Goal: Navigation & Orientation: Find specific page/section

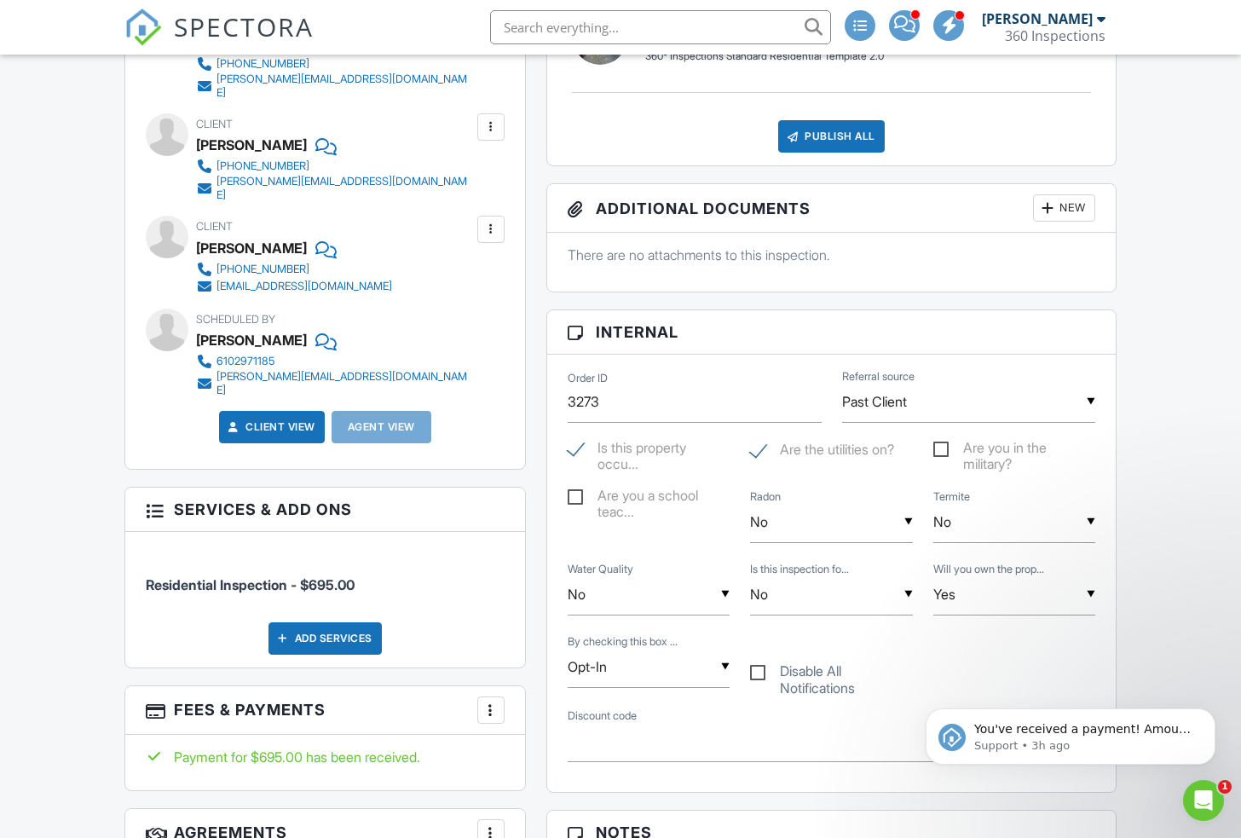
scroll to position [768, 0]
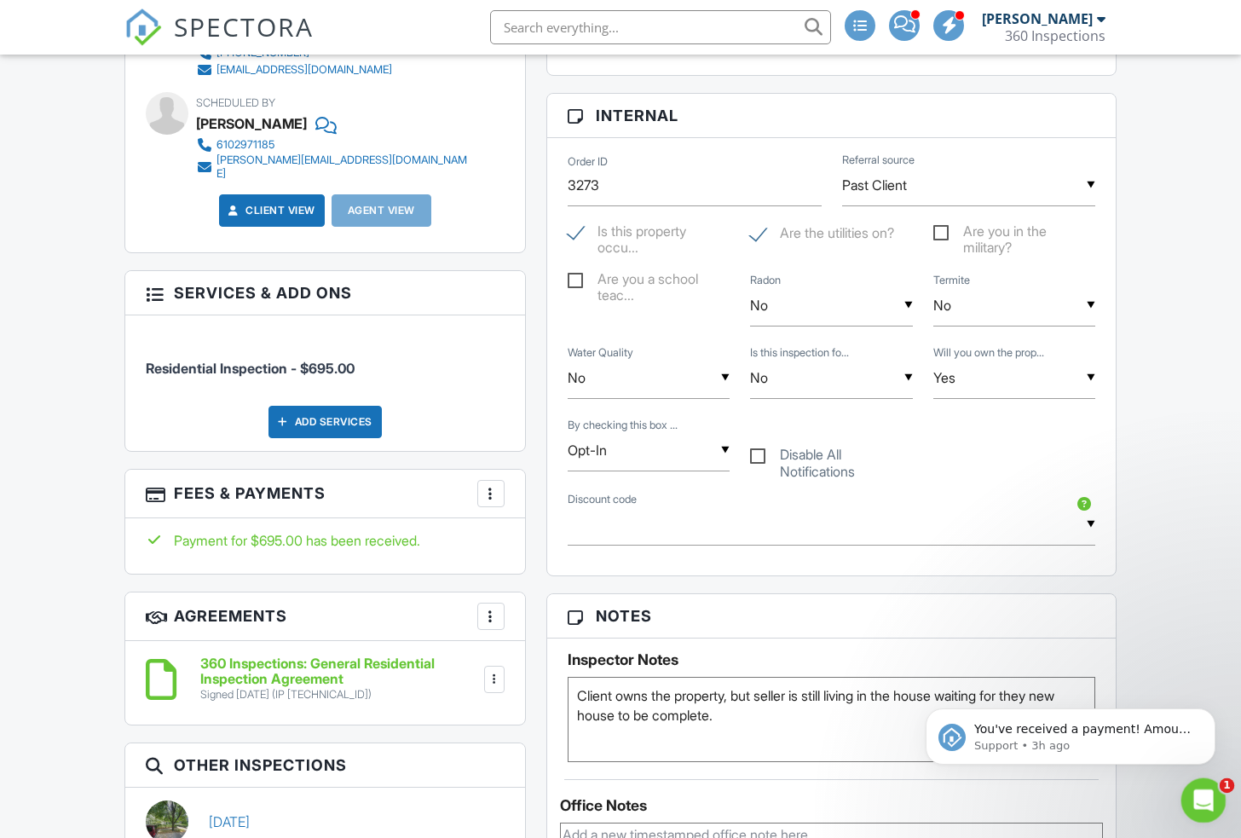
click at [1190, 804] on div "Open Intercom Messenger" at bounding box center [1200, 797] width 56 height 56
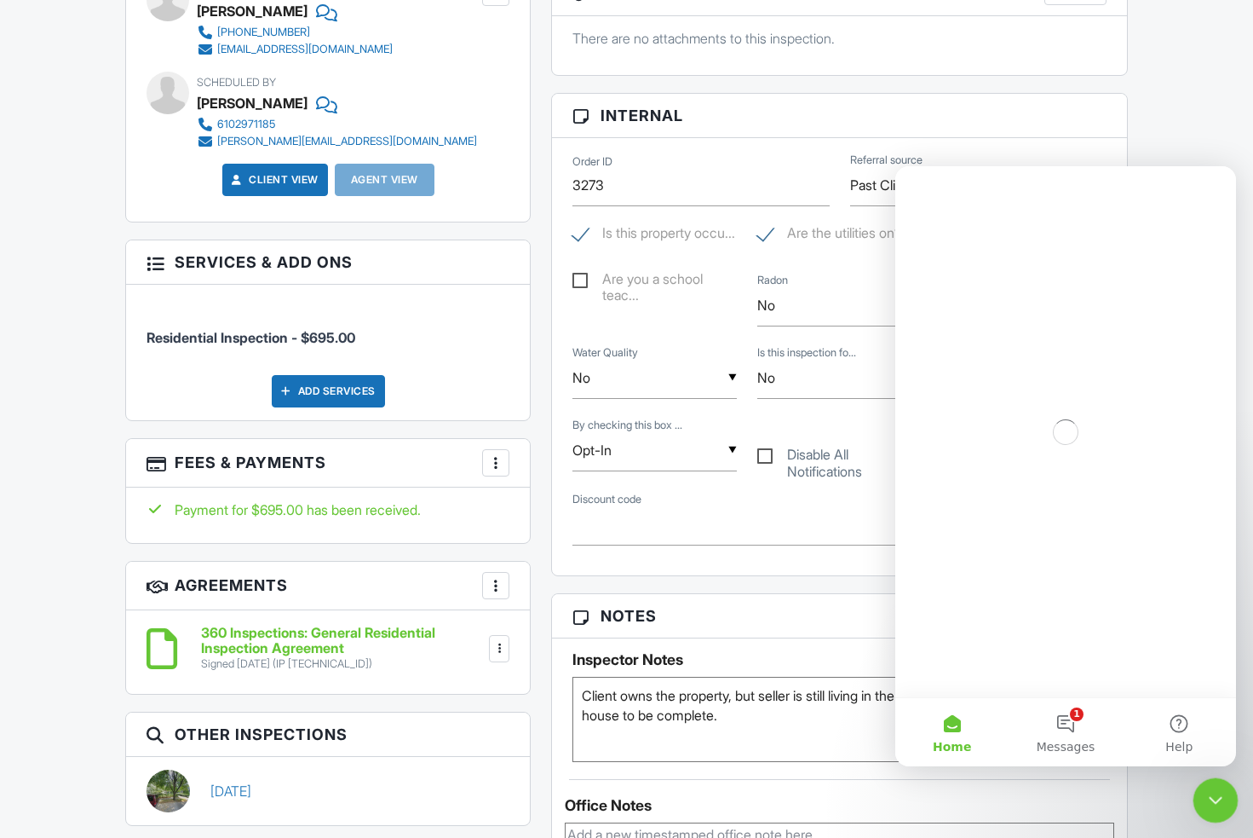
scroll to position [0, 0]
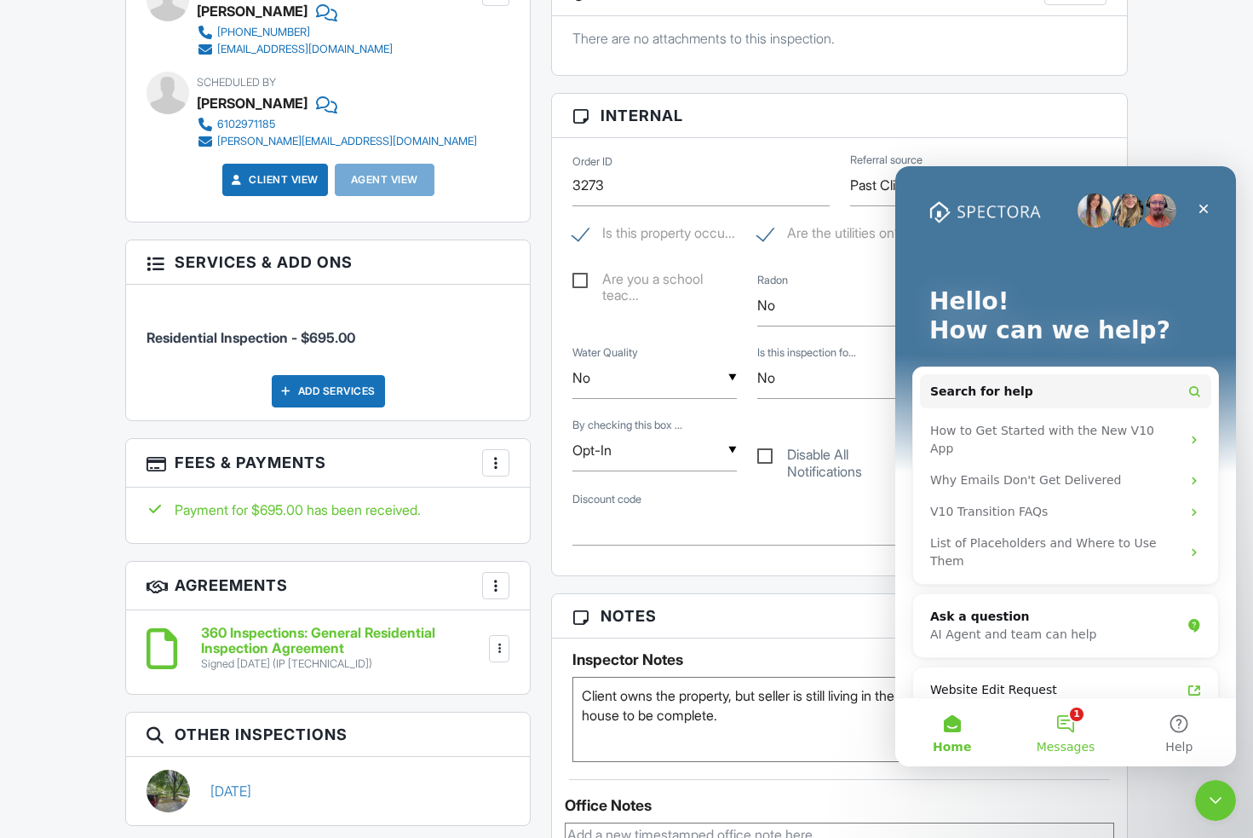
click at [1076, 726] on button "1 Messages" at bounding box center [1065, 732] width 113 height 68
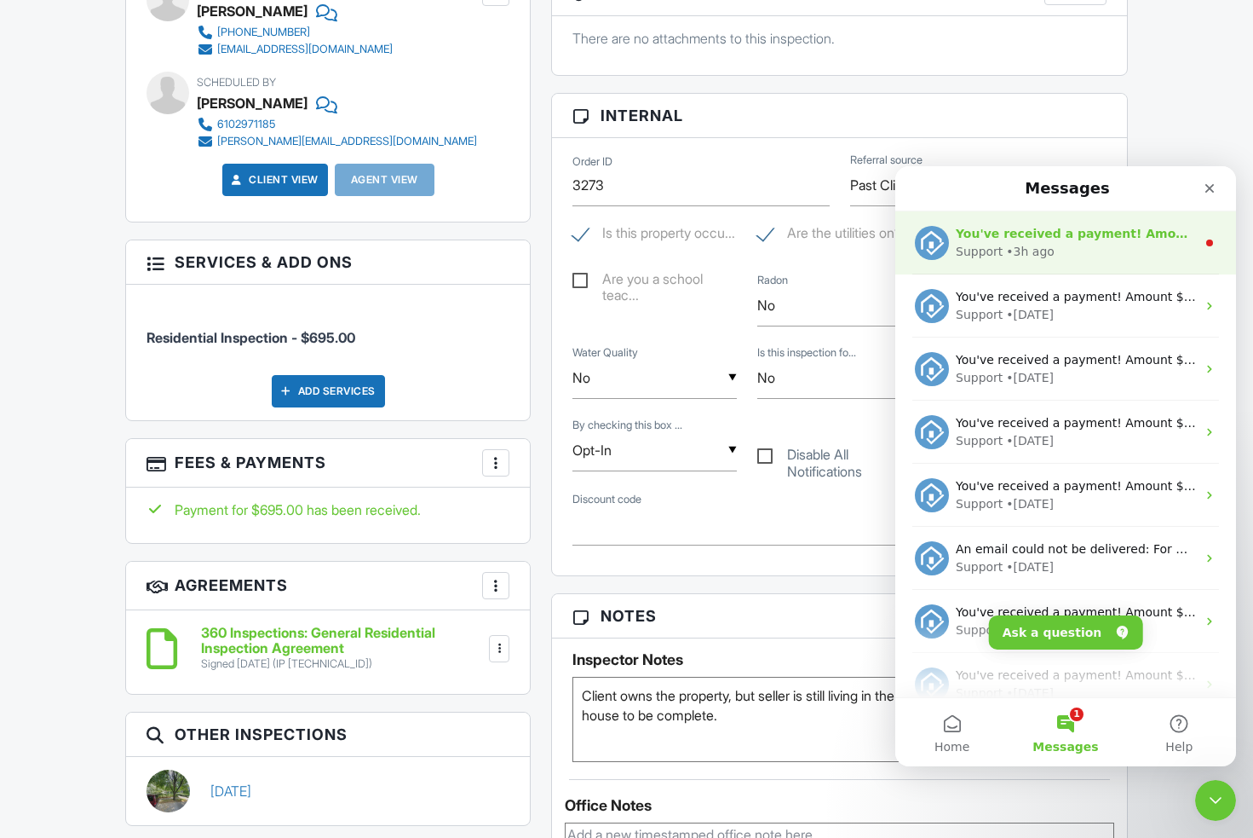
click at [1024, 225] on div "You've received a payment! Amount $1000.00 Fee $0.00 Net $1000.00 Transaction #…" at bounding box center [1076, 234] width 240 height 18
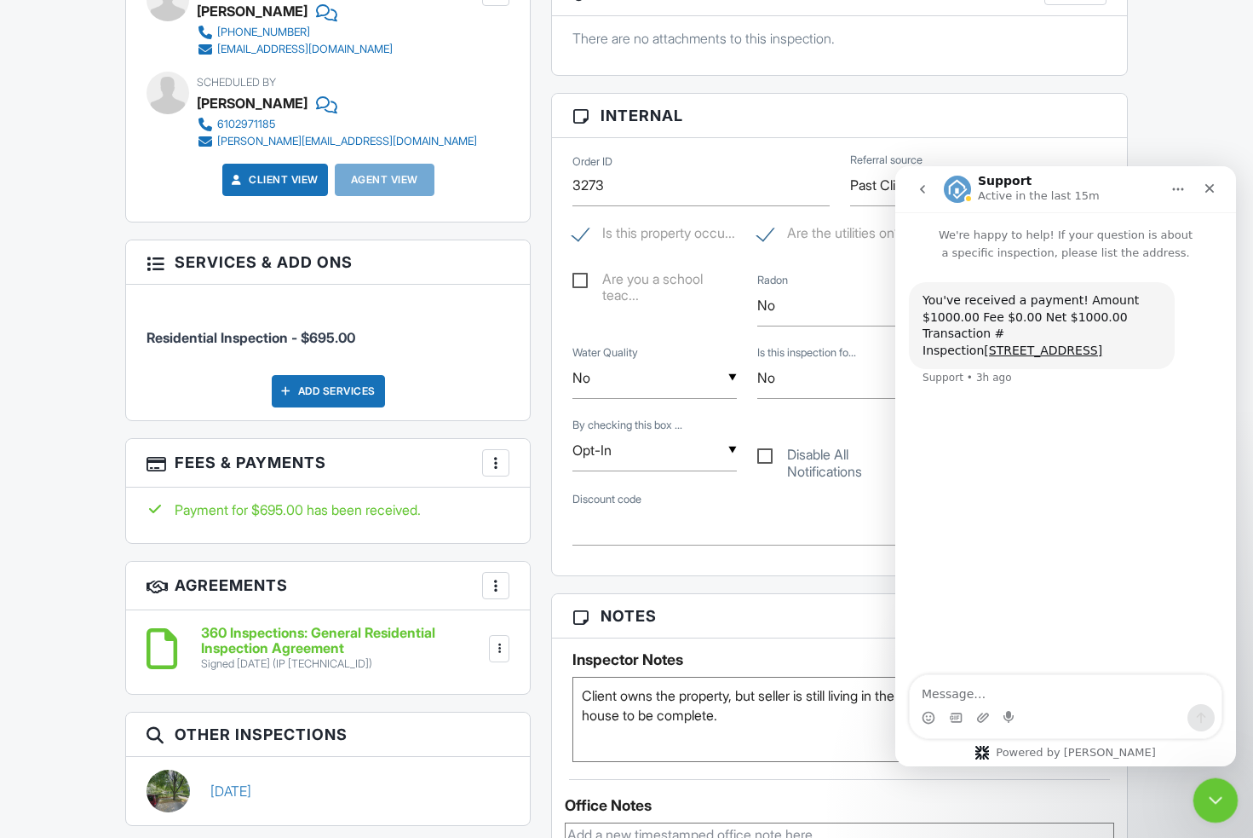
drag, startPoint x: 1211, startPoint y: 795, endPoint x: 1229, endPoint y: 793, distance: 18.0
click at [1212, 794] on icon "Close Intercom Messenger" at bounding box center [1213, 797] width 20 height 20
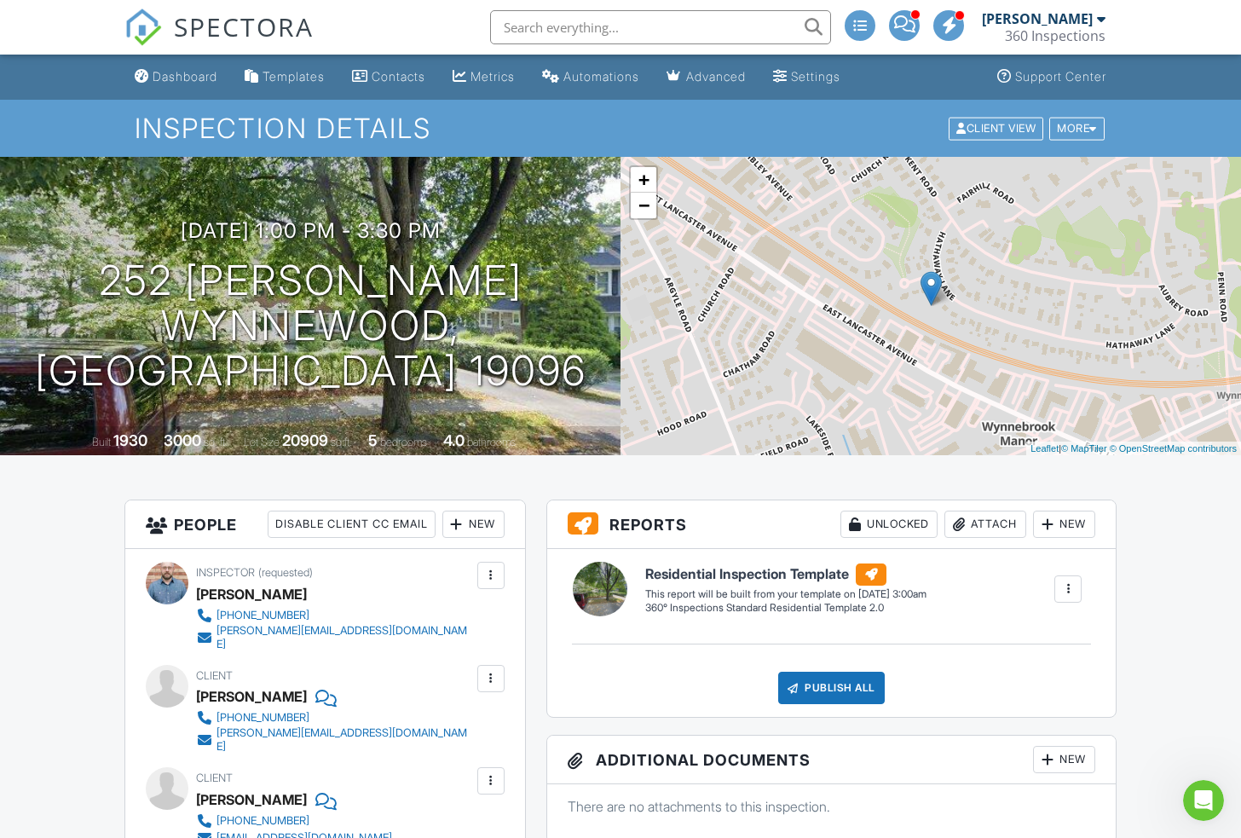
click at [142, 25] on img at bounding box center [142, 27] width 37 height 37
click at [186, 75] on div "Dashboard" at bounding box center [185, 76] width 65 height 14
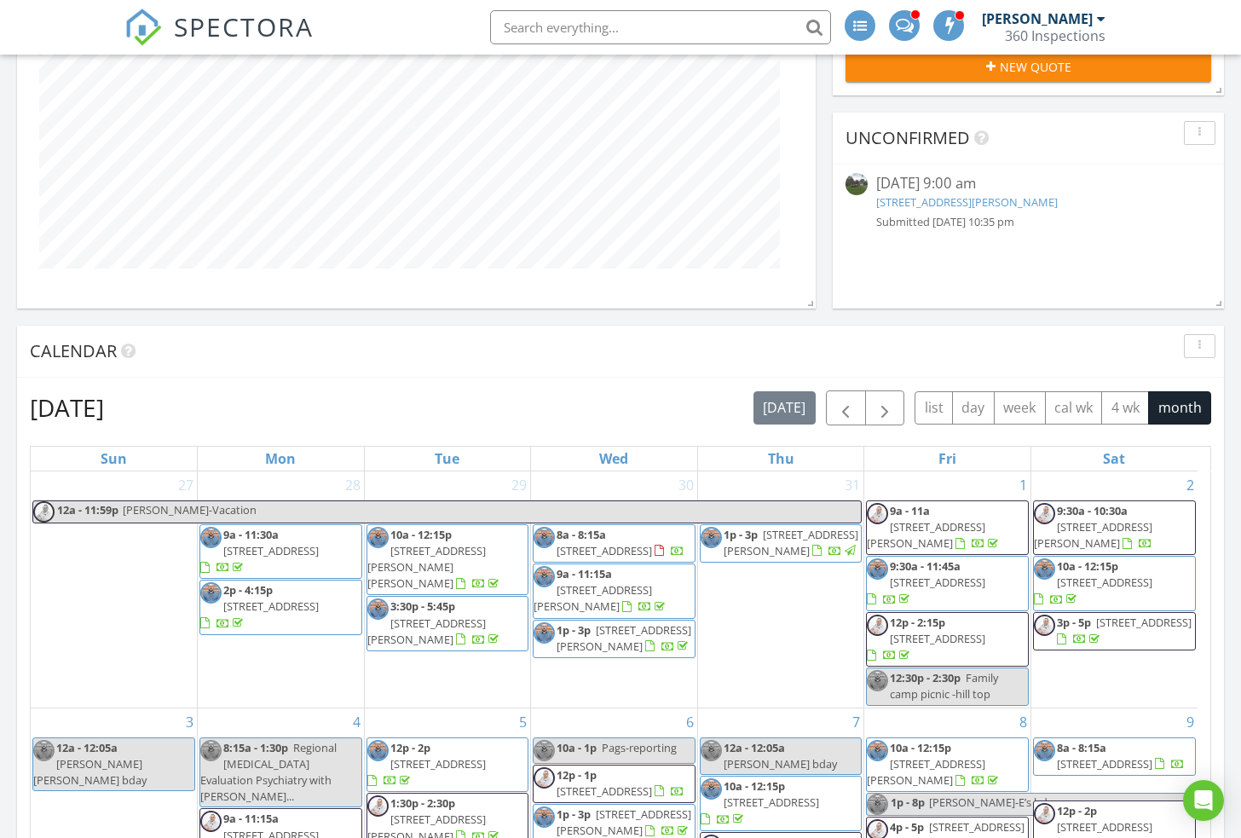
scroll to position [150, 0]
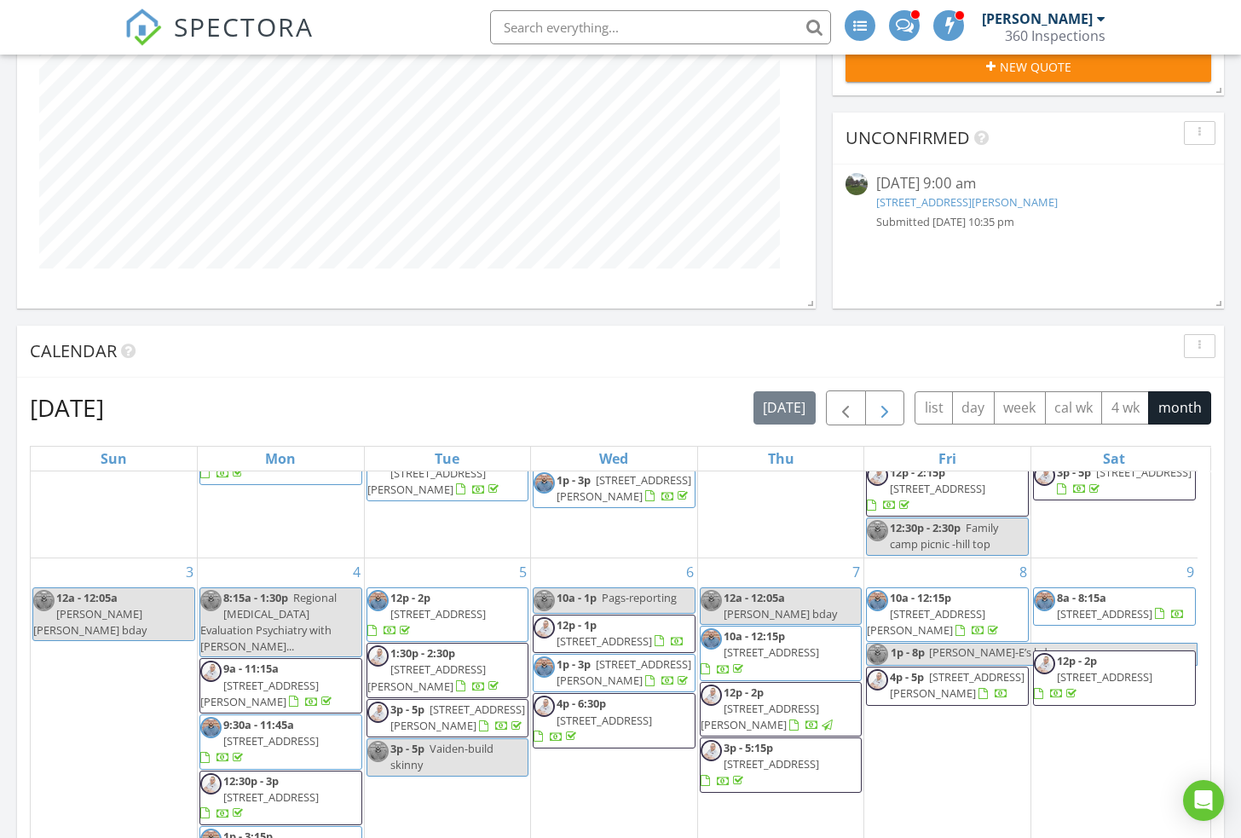
click at [878, 412] on span "button" at bounding box center [884, 408] width 20 height 20
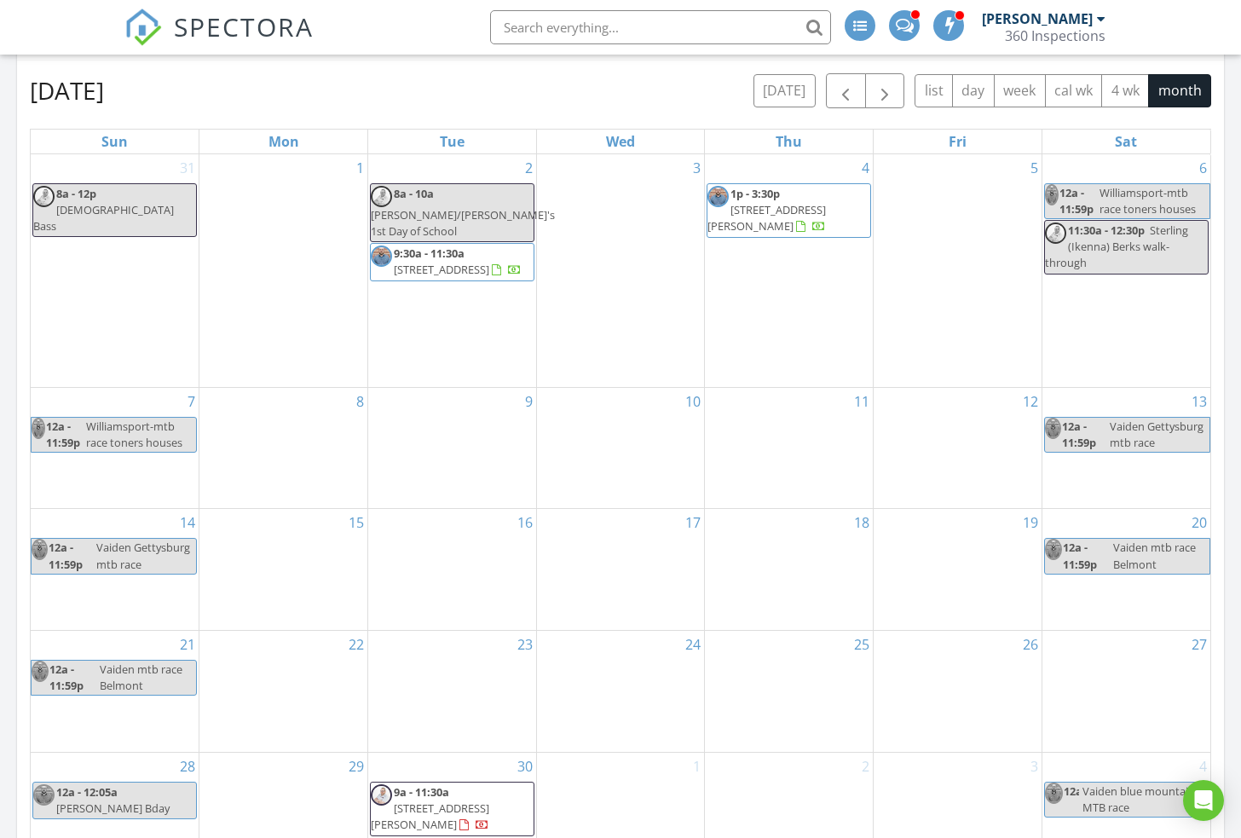
scroll to position [1188, 0]
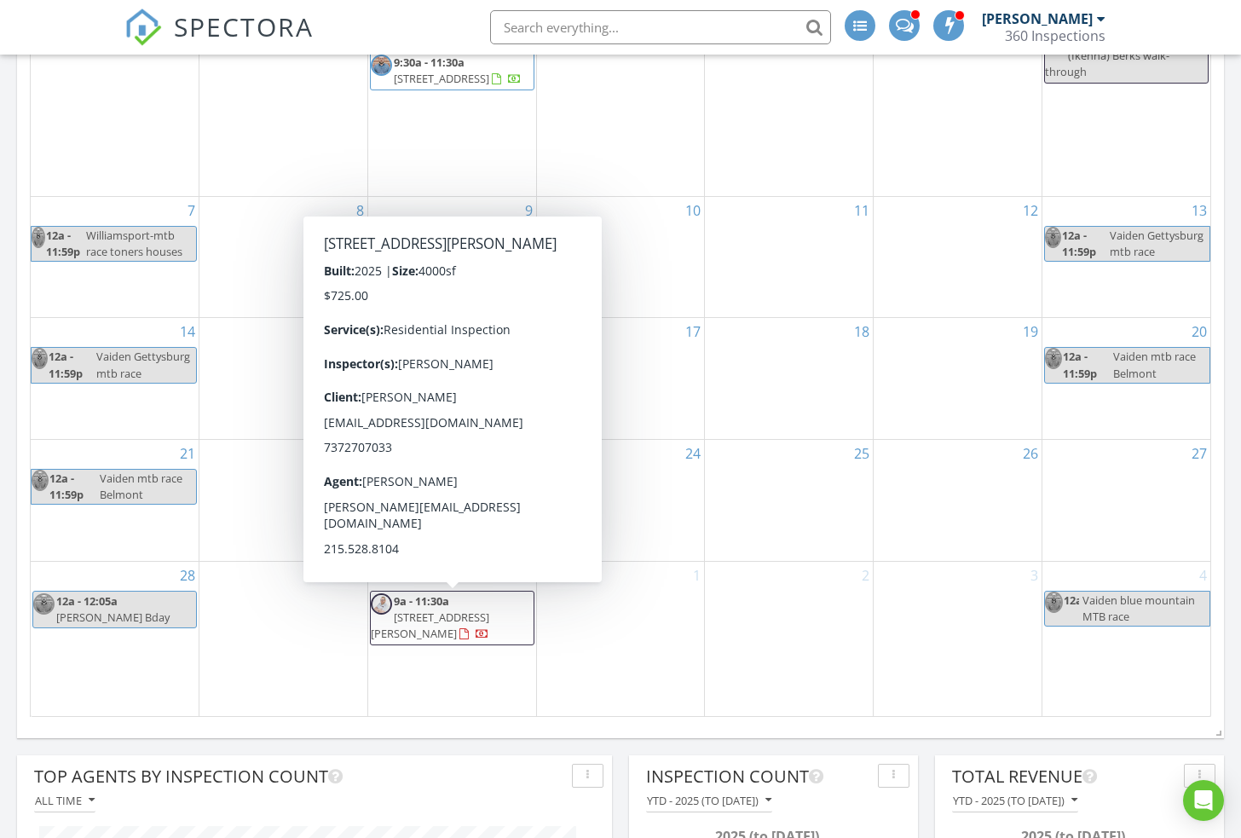
click at [461, 617] on span "3224 W Westmoreland St n/a, Philadelphia 19132" at bounding box center [430, 625] width 118 height 32
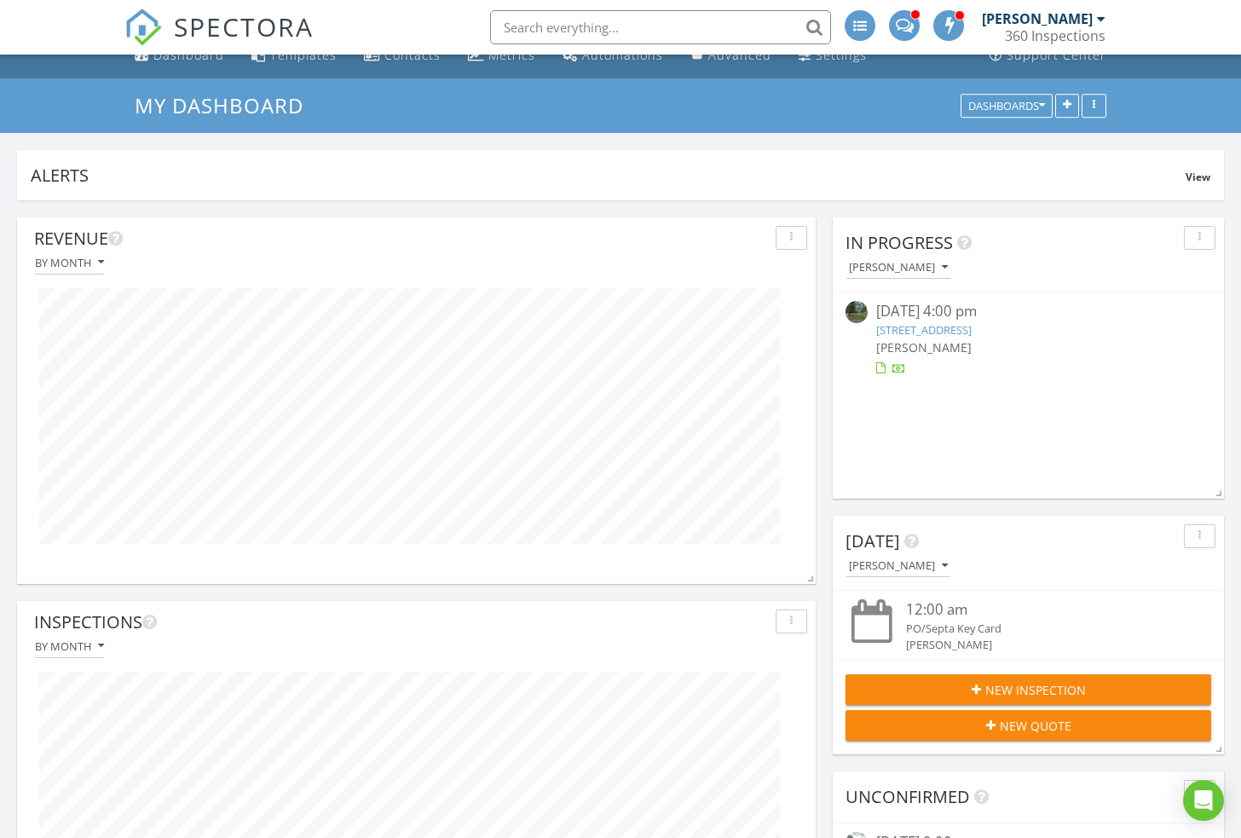
scroll to position [0, 0]
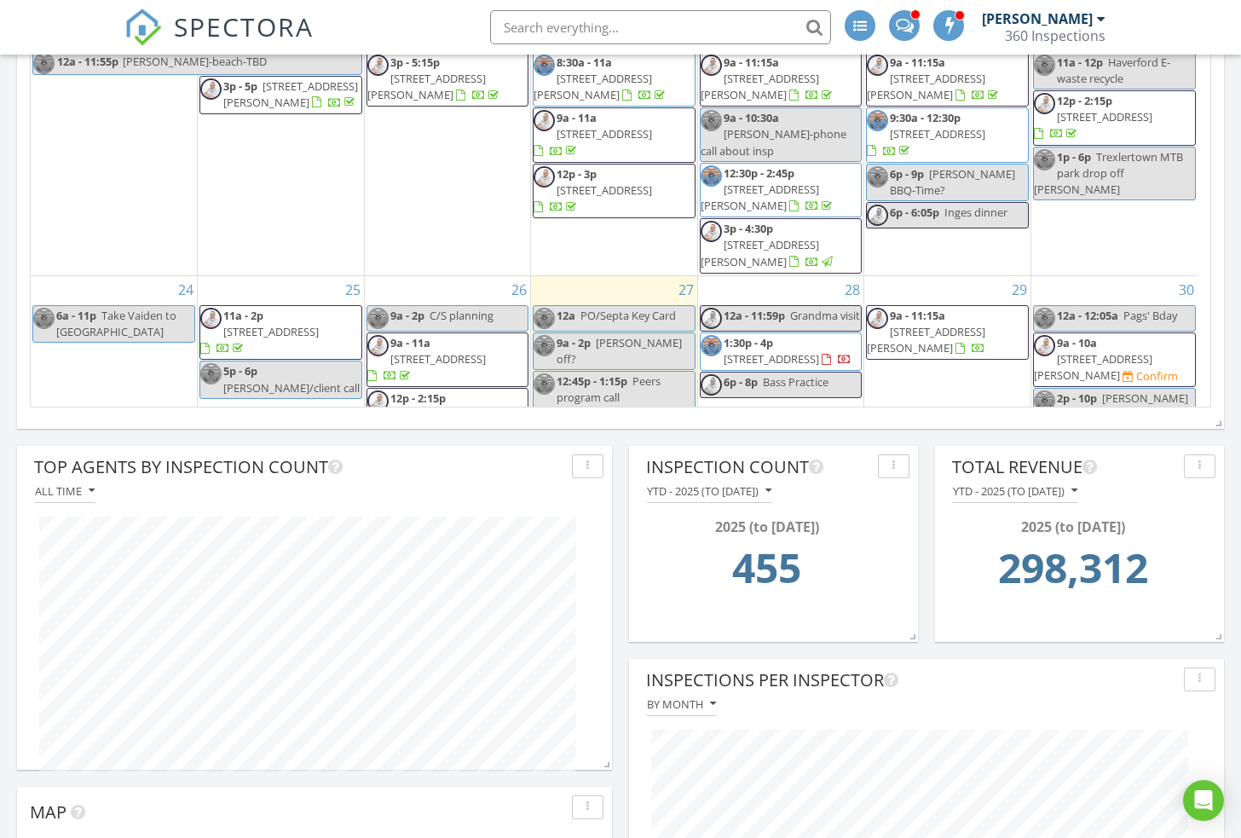
scroll to position [482, 0]
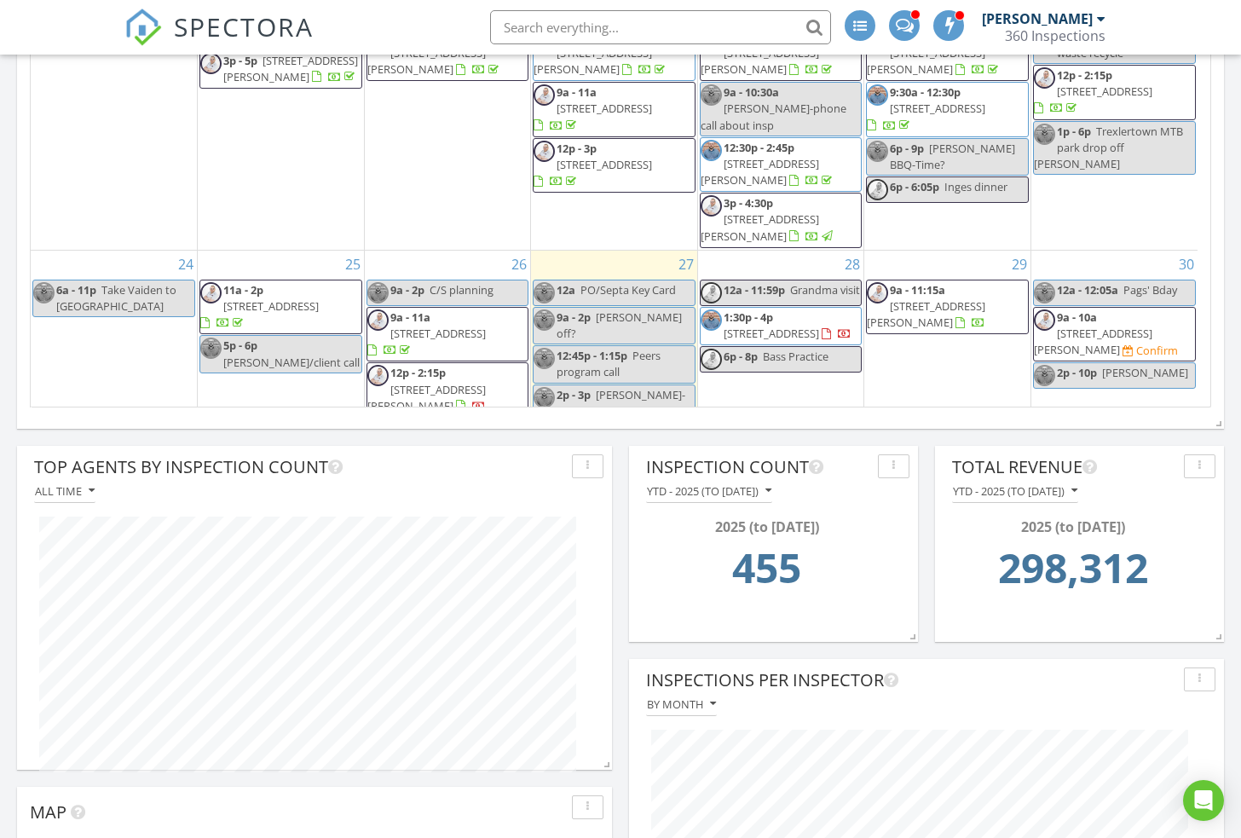
click at [805, 309] on span "1:30p - 4p 510 Valley Green Ct, Flourtown 19031" at bounding box center [780, 325] width 161 height 33
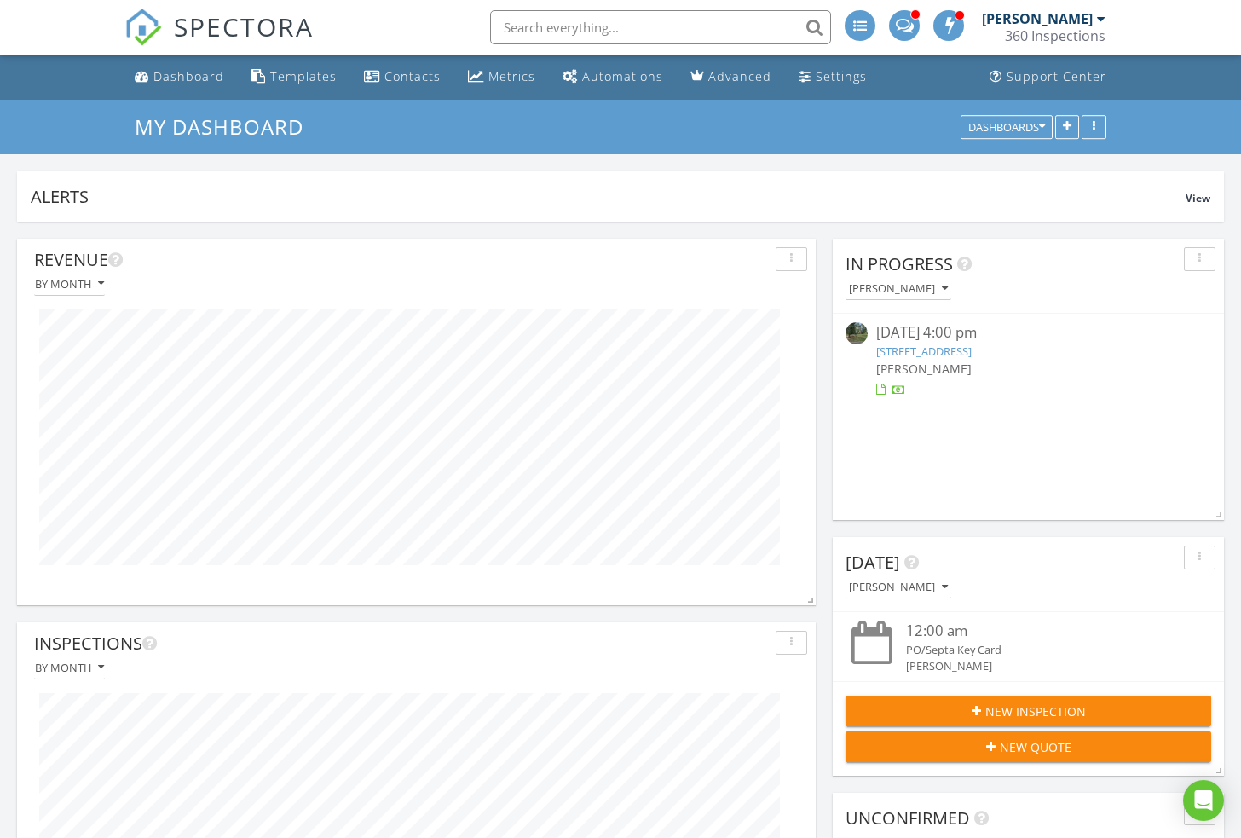
click at [151, 26] on img at bounding box center [142, 27] width 37 height 37
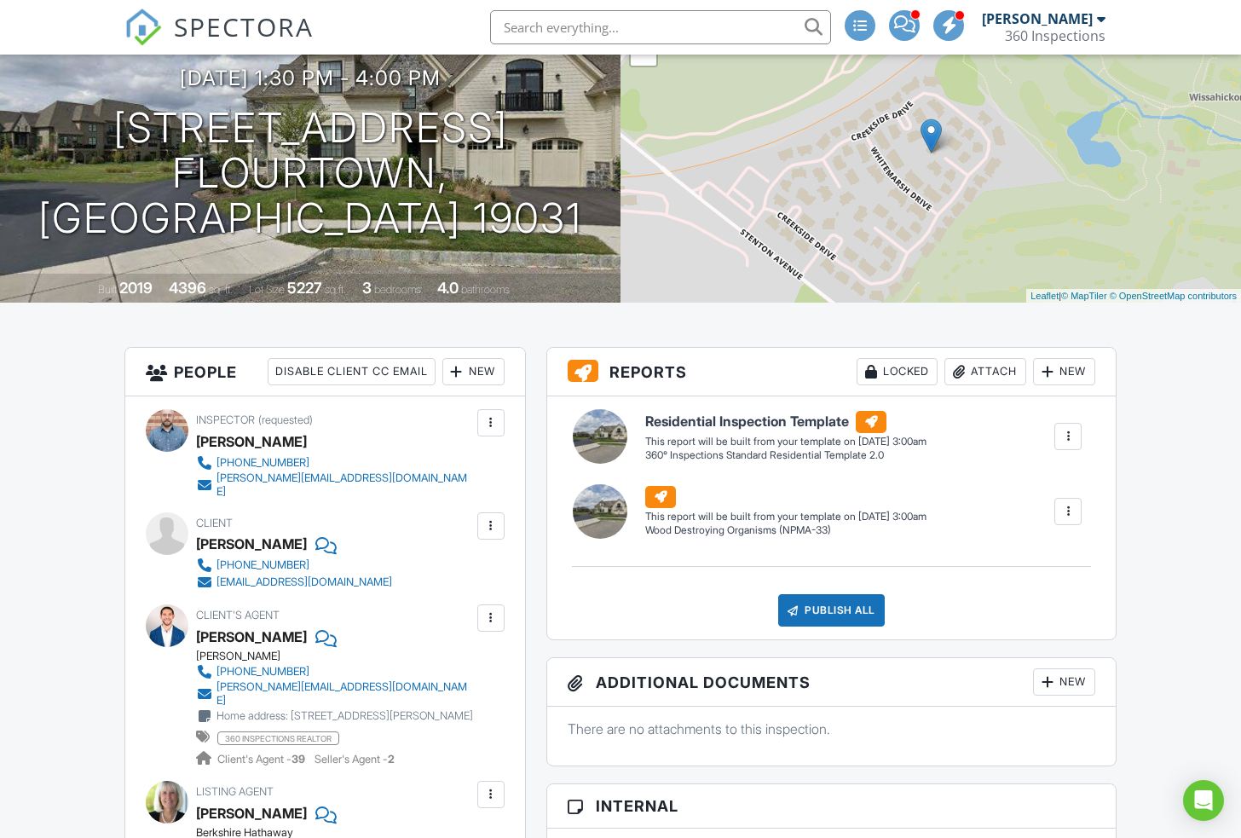
scroll to position [289, 0]
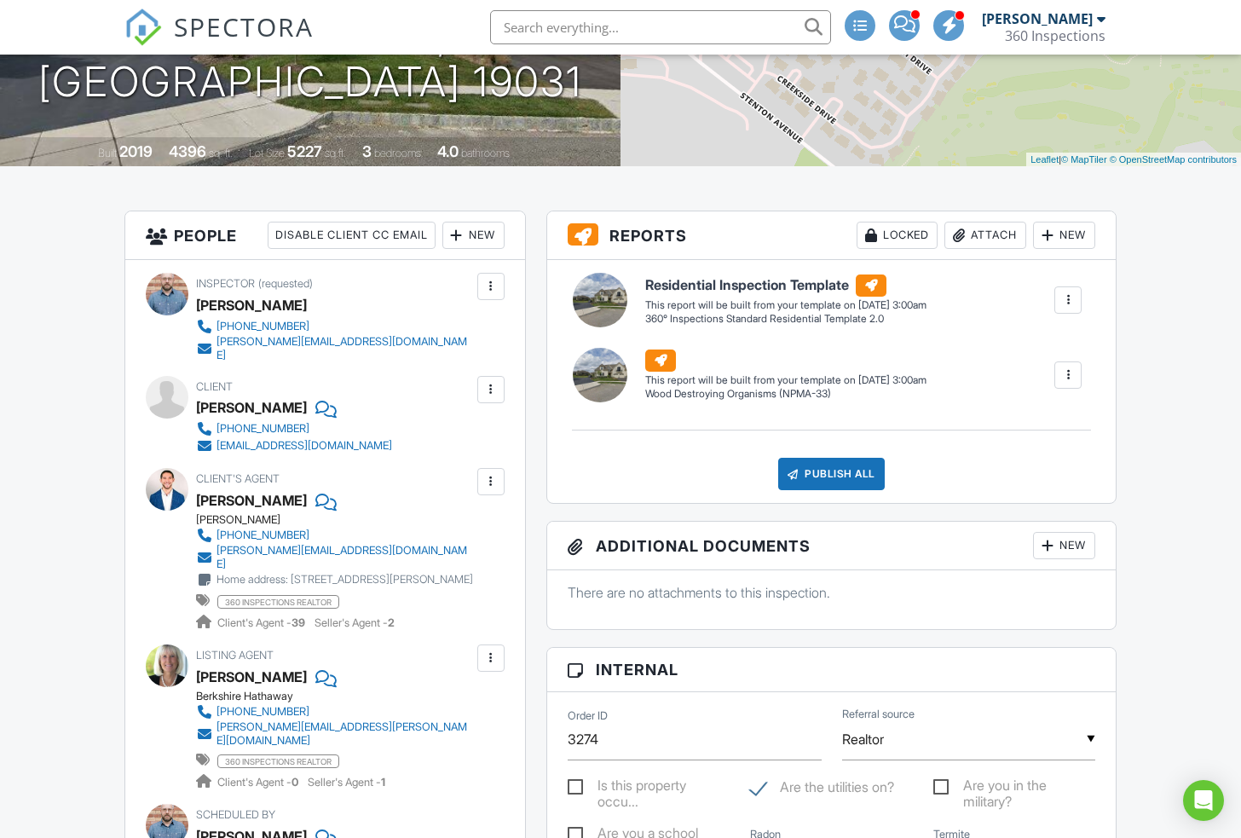
click at [134, 15] on img at bounding box center [142, 27] width 37 height 37
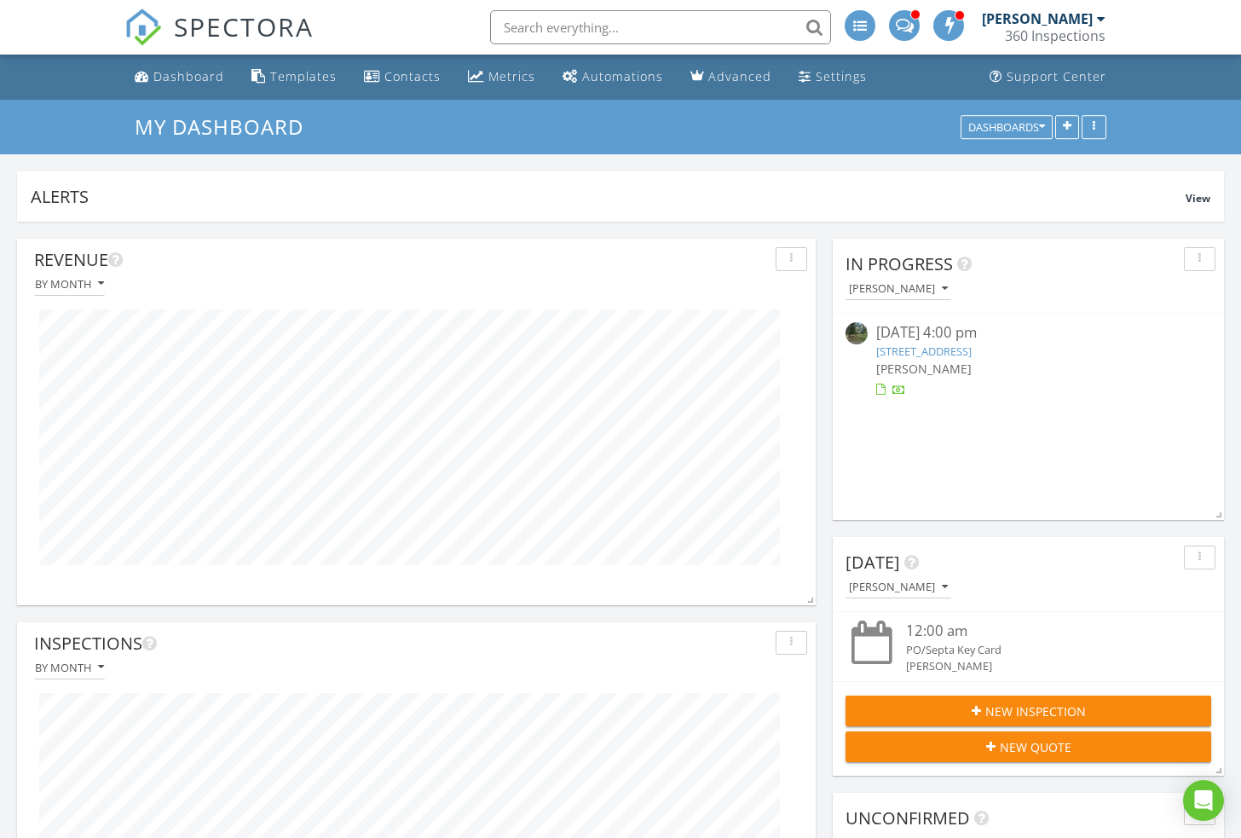
click at [200, 27] on span "SPECTORA" at bounding box center [244, 27] width 140 height 36
click at [139, 28] on img at bounding box center [142, 27] width 37 height 37
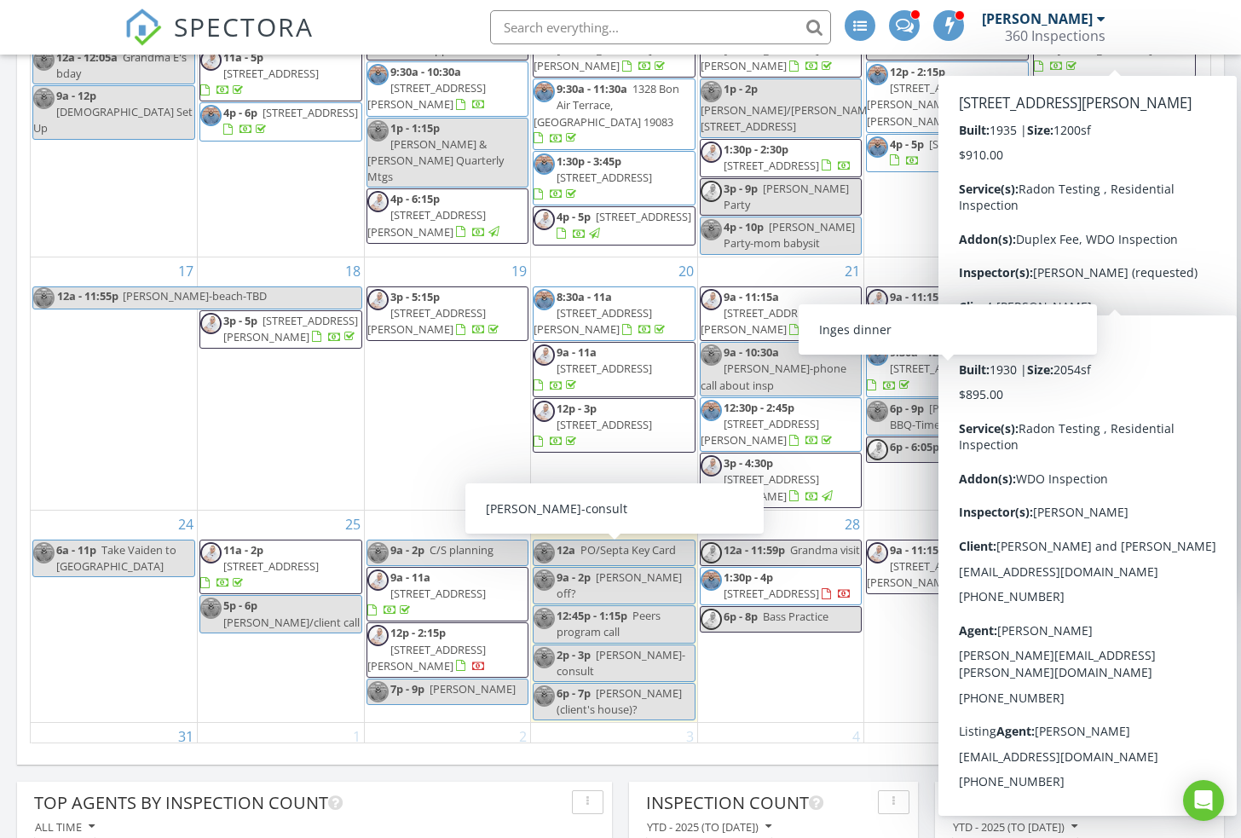
scroll to position [587, 0]
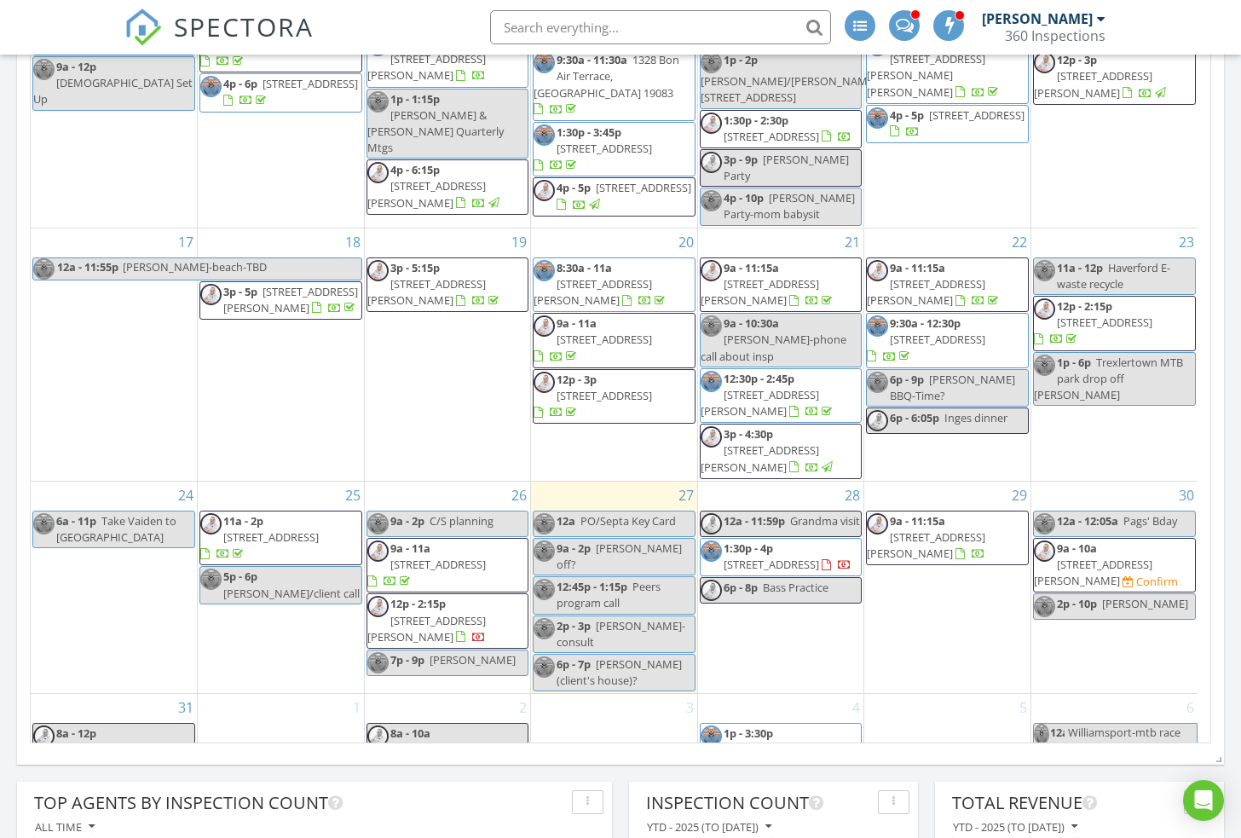
click at [608, 540] on span "Steve off?" at bounding box center [618, 556] width 125 height 32
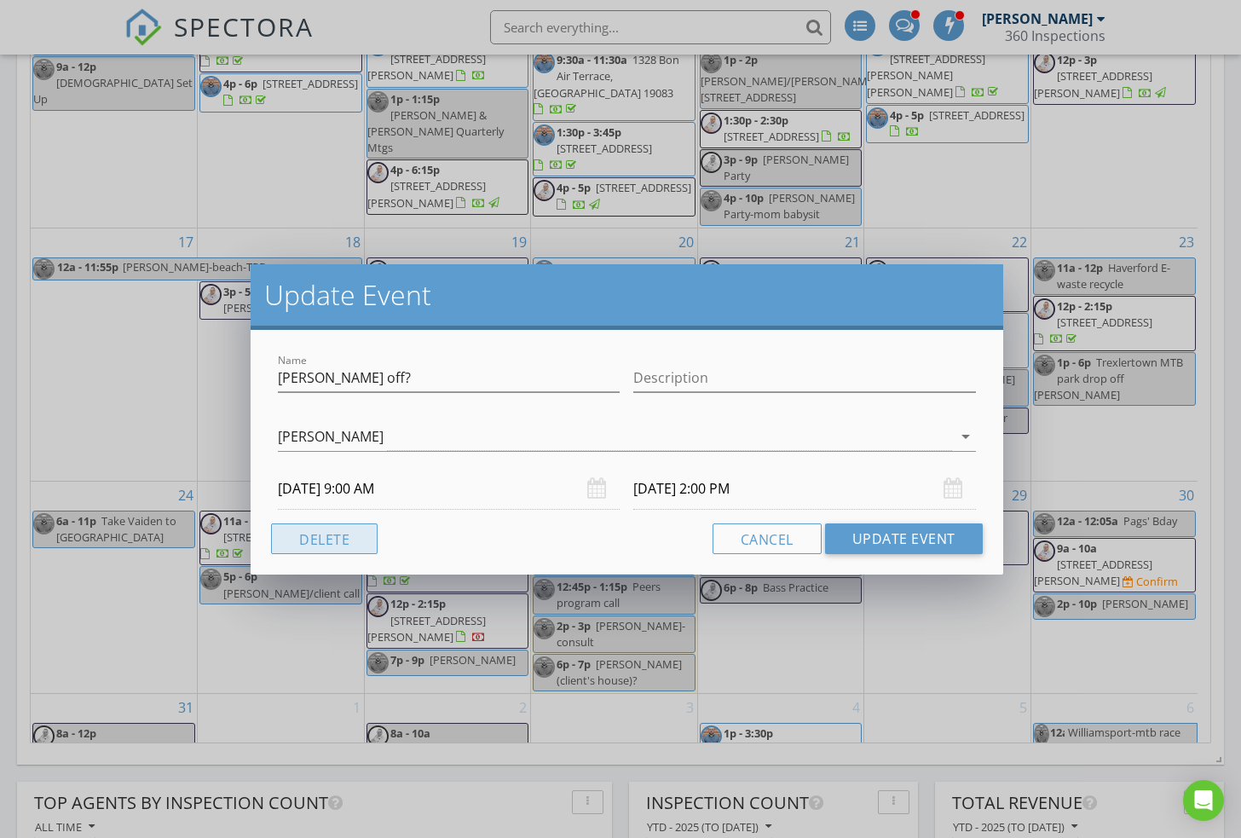
click at [353, 538] on button "Delete" at bounding box center [324, 538] width 107 height 31
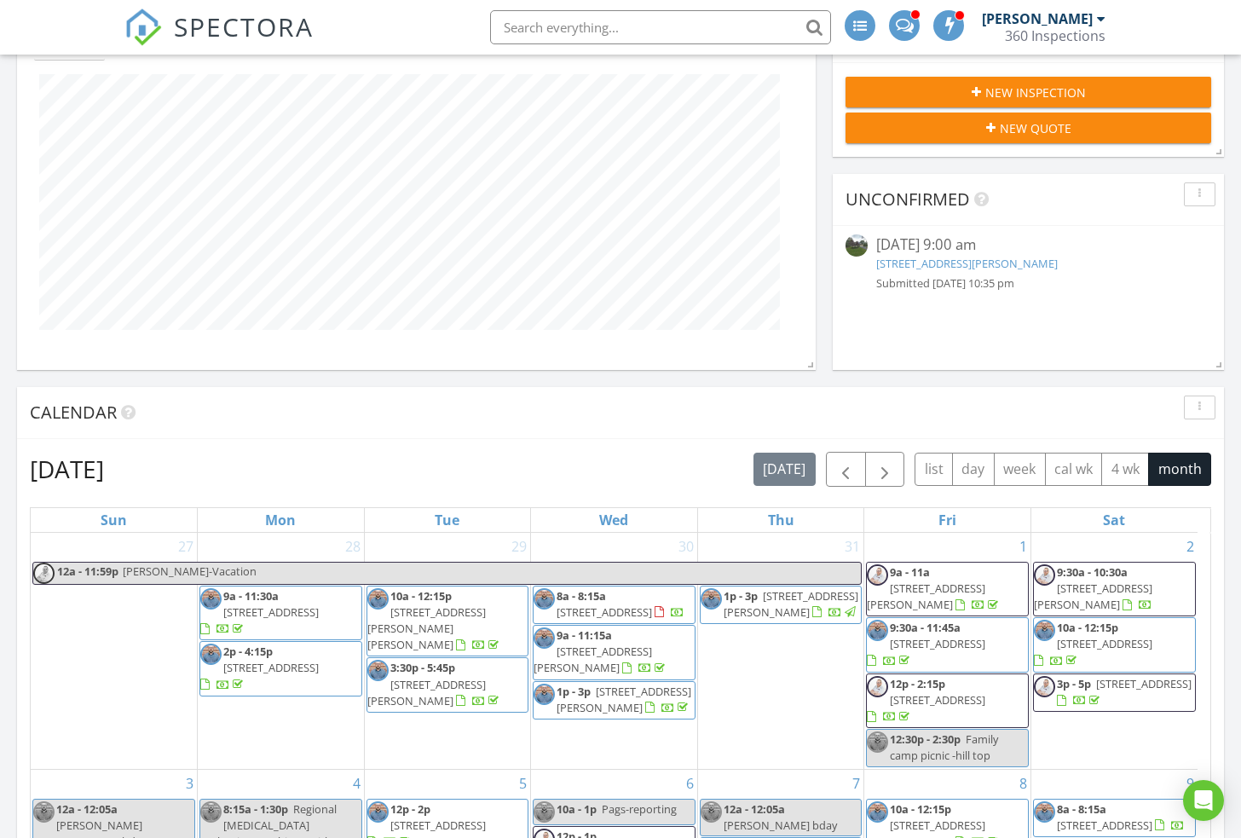
scroll to position [0, 0]
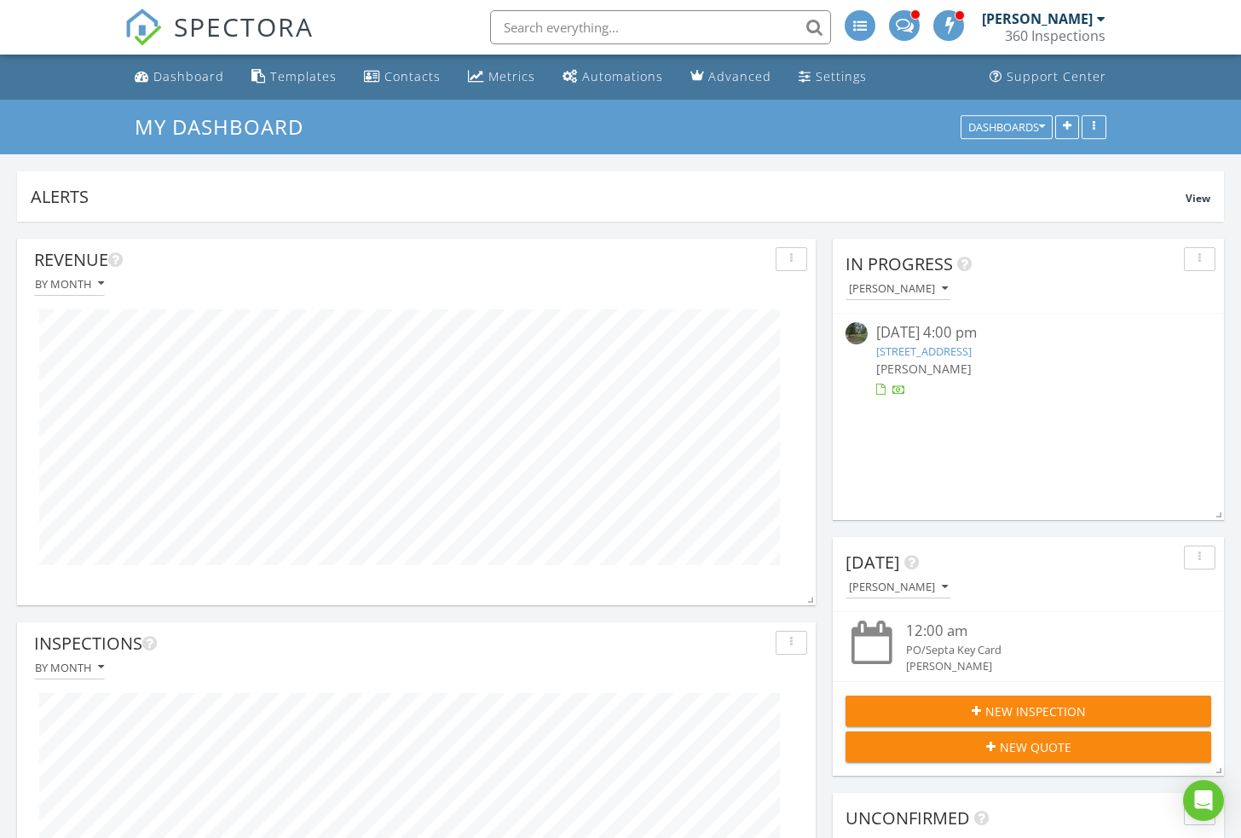
click at [141, 25] on img at bounding box center [142, 27] width 37 height 37
click at [175, 72] on div "Dashboard" at bounding box center [188, 76] width 71 height 16
click at [193, 72] on div "Dashboard" at bounding box center [188, 76] width 71 height 16
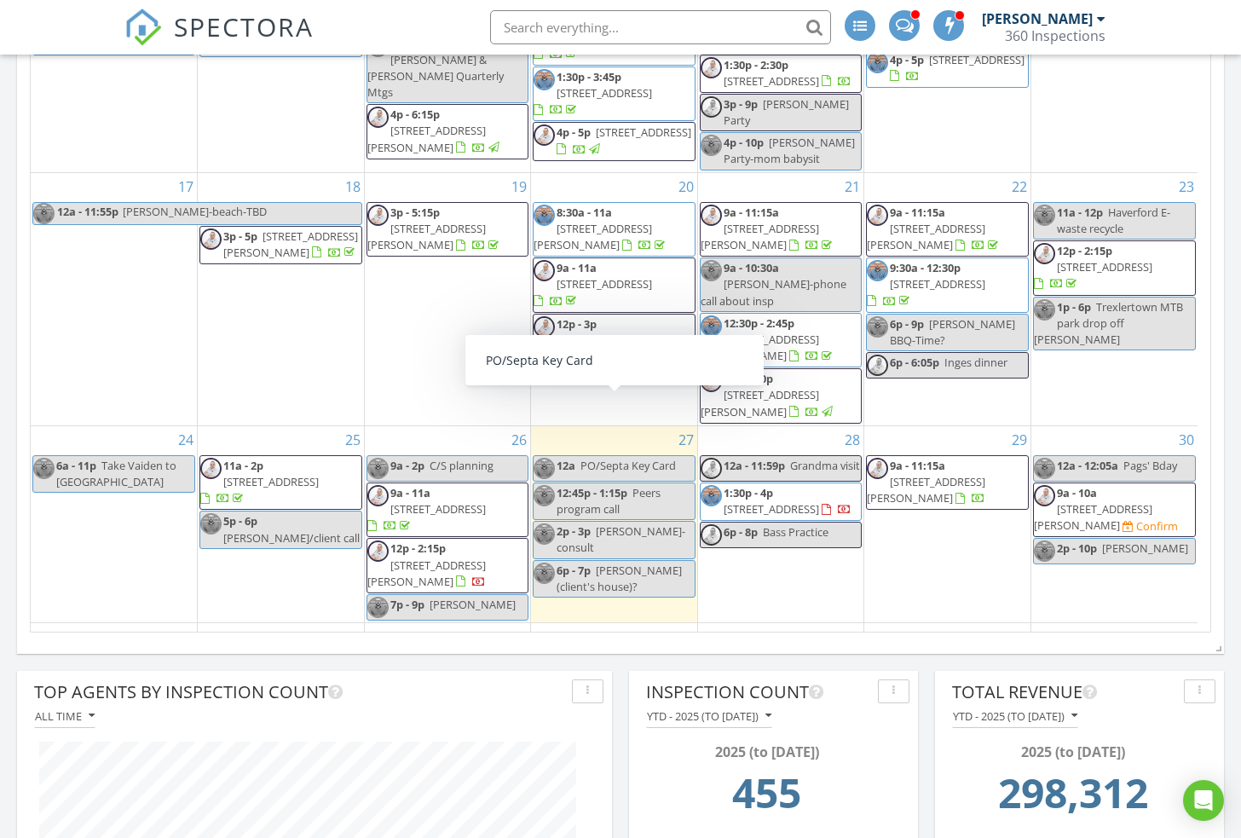
scroll to position [535, 0]
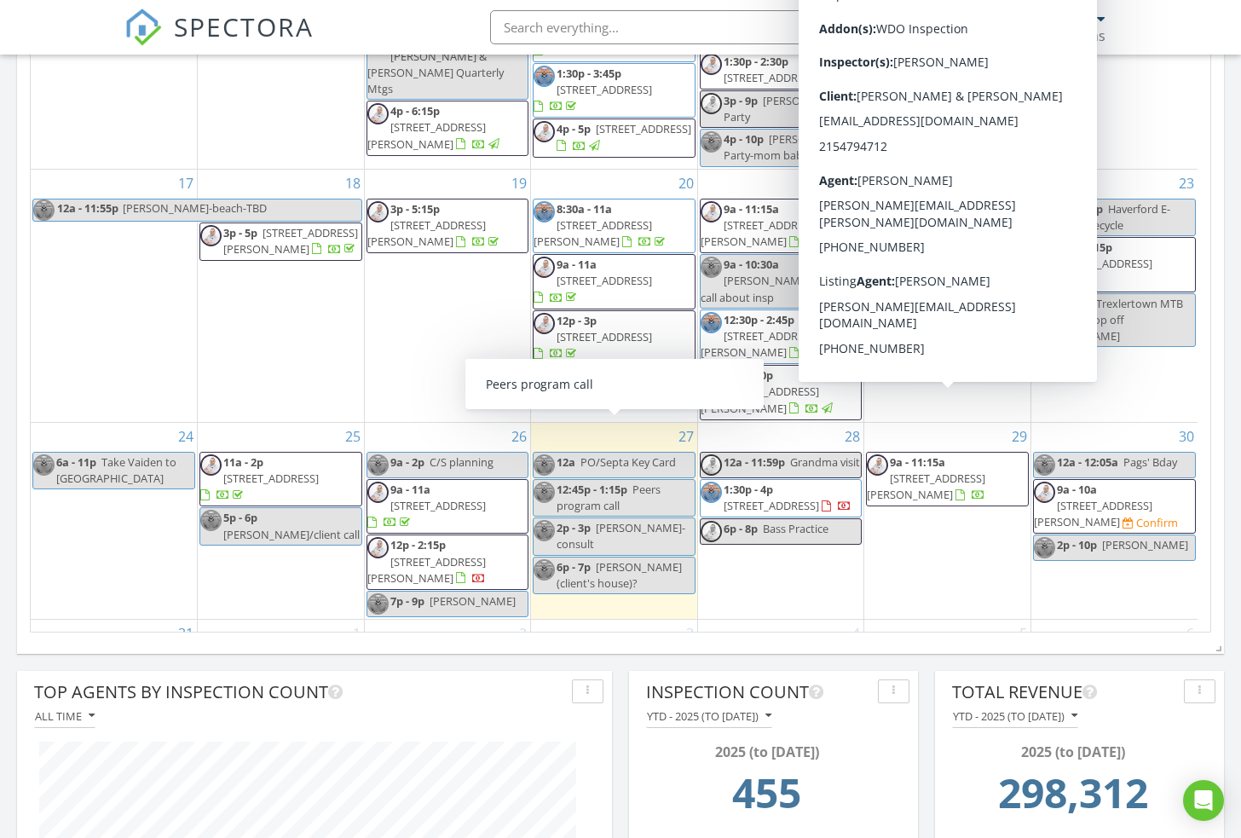
click at [1214, 372] on div "August 2025 today list day week cal wk 4 wk month Sun Mon Tue Wed Thu Fri Sat 2…" at bounding box center [620, 215] width 1207 height 860
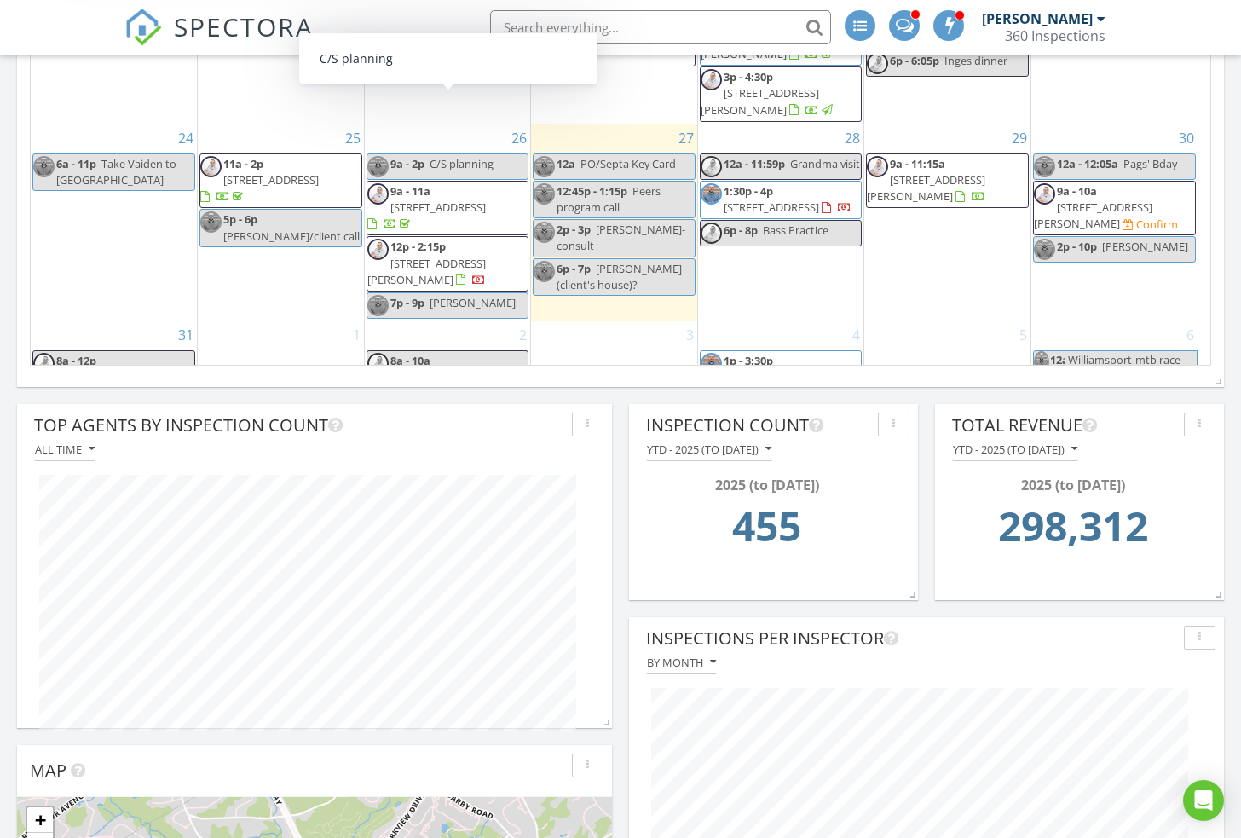
scroll to position [1386, 0]
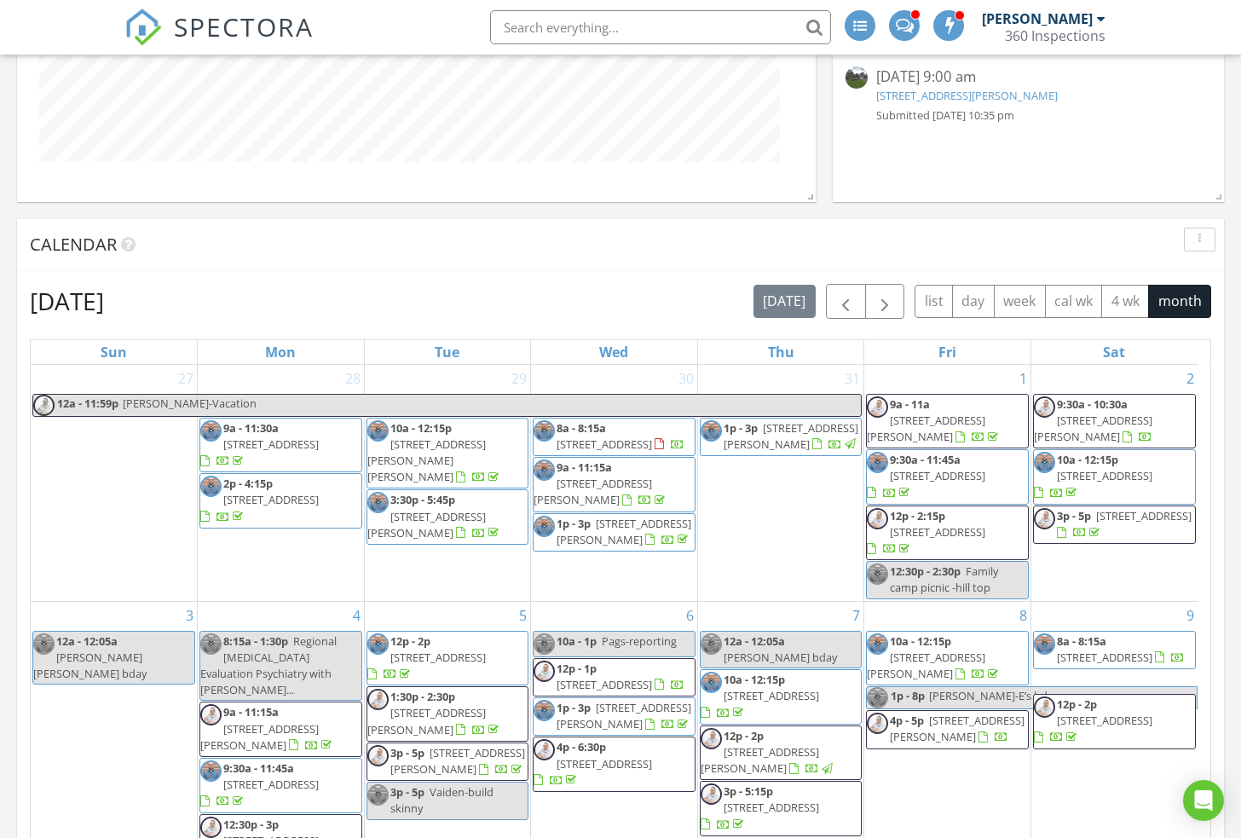
scroll to position [619, 0]
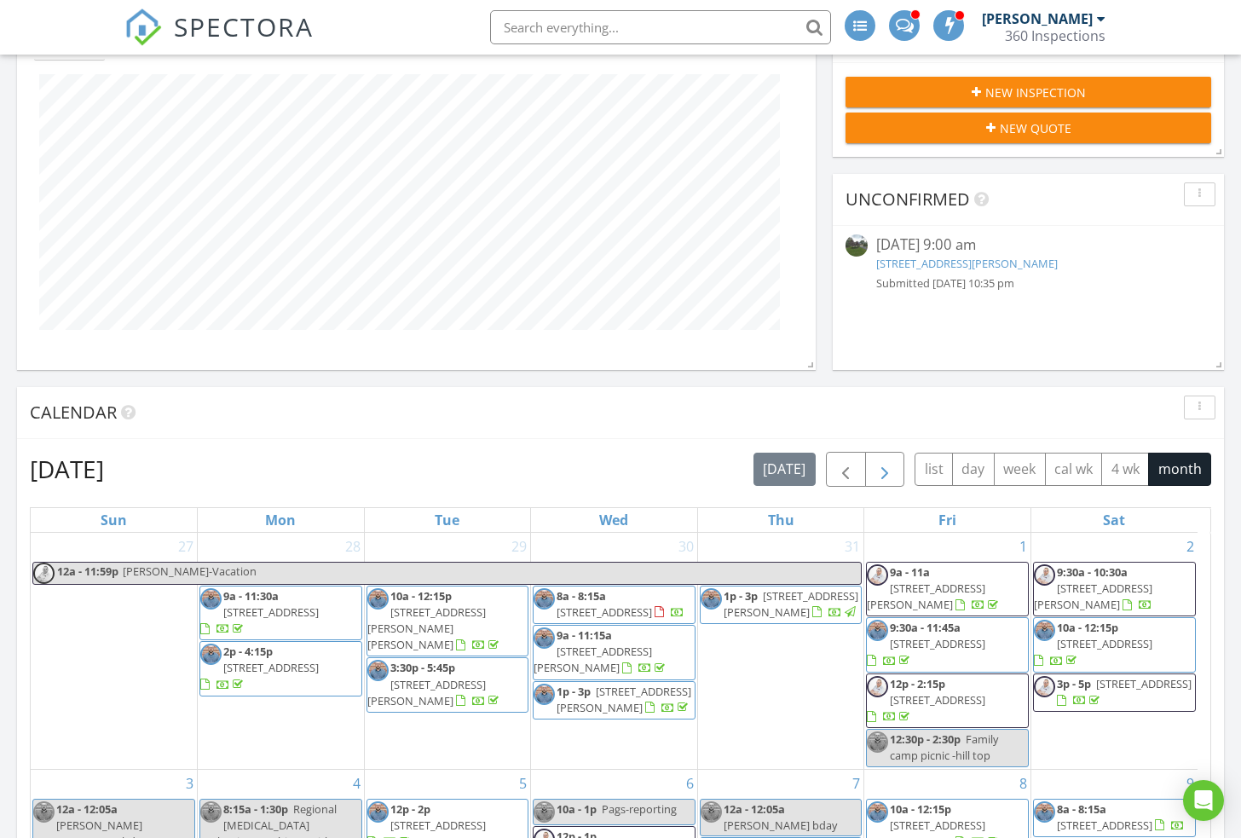
click at [885, 480] on span "button" at bounding box center [884, 469] width 20 height 20
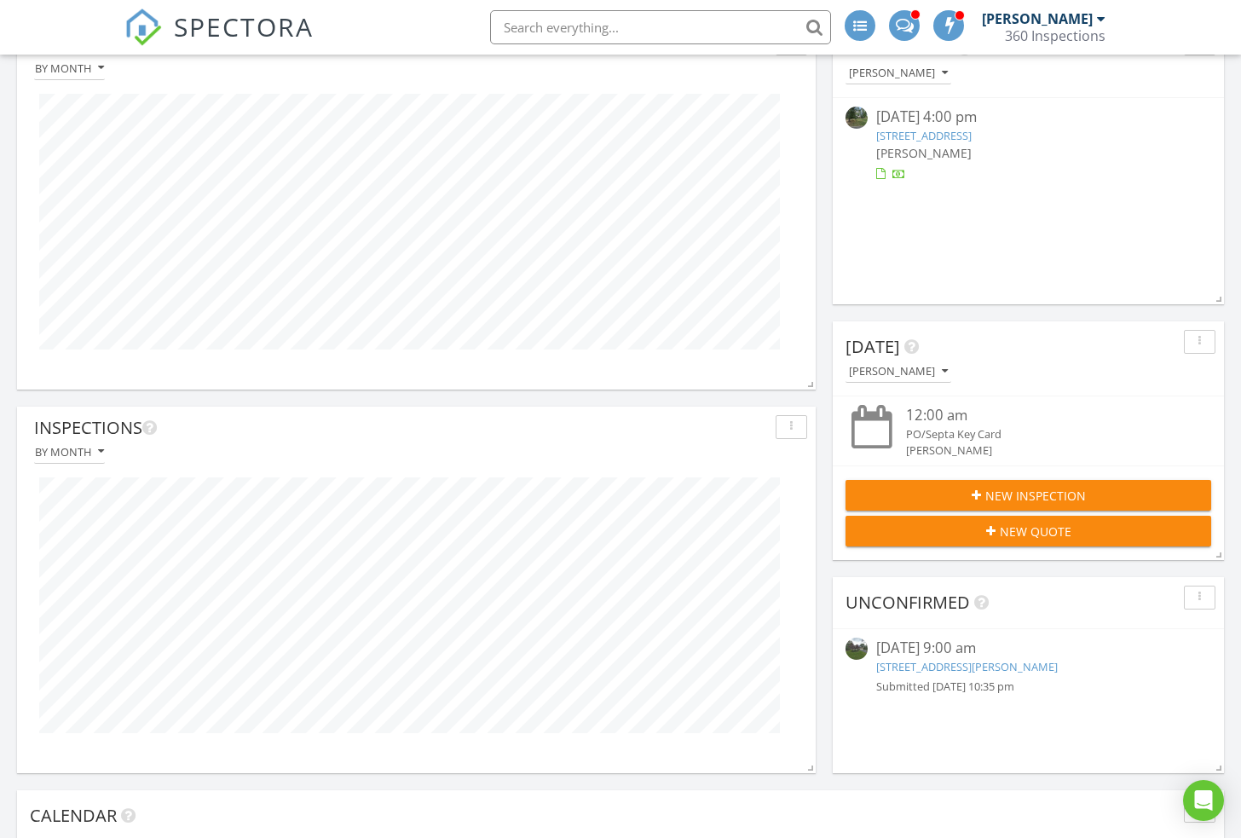
scroll to position [55, 0]
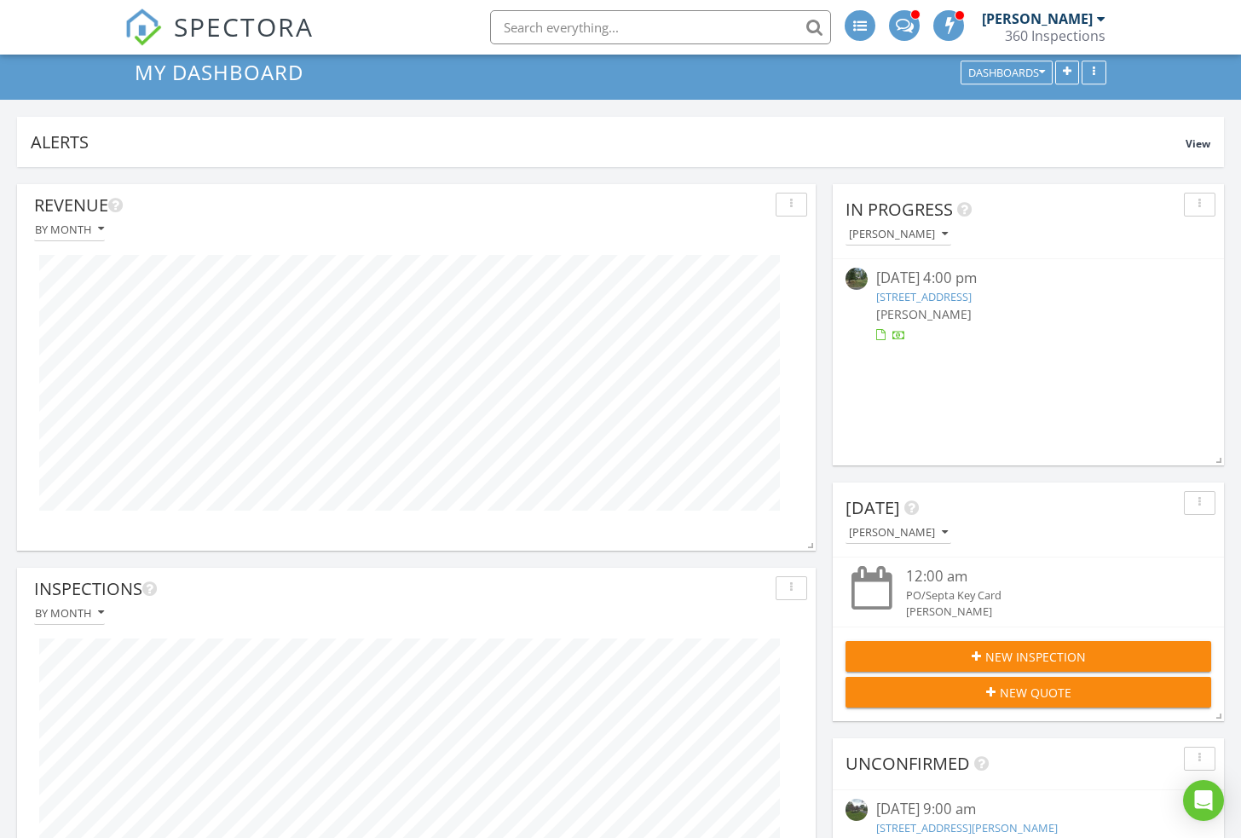
click at [784, 248] on div at bounding box center [416, 382] width 781 height 283
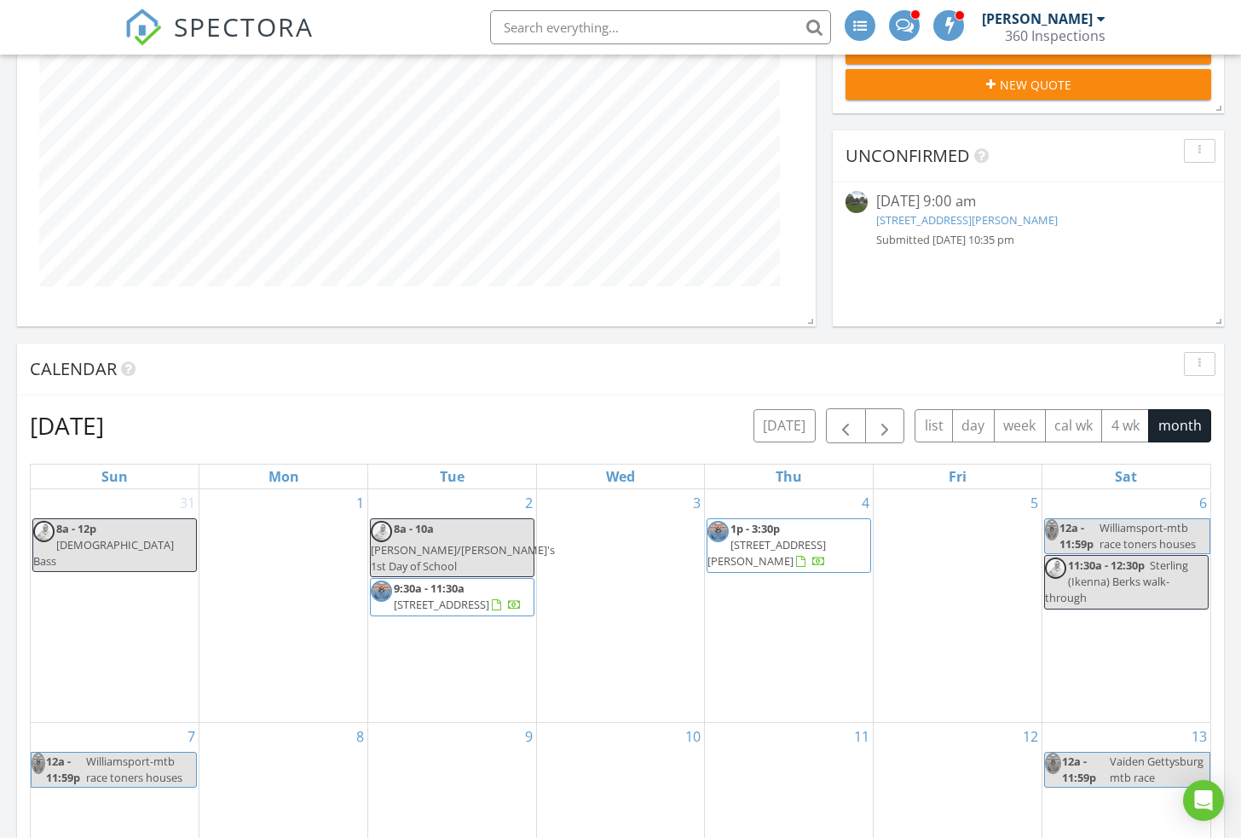
scroll to position [501, 0]
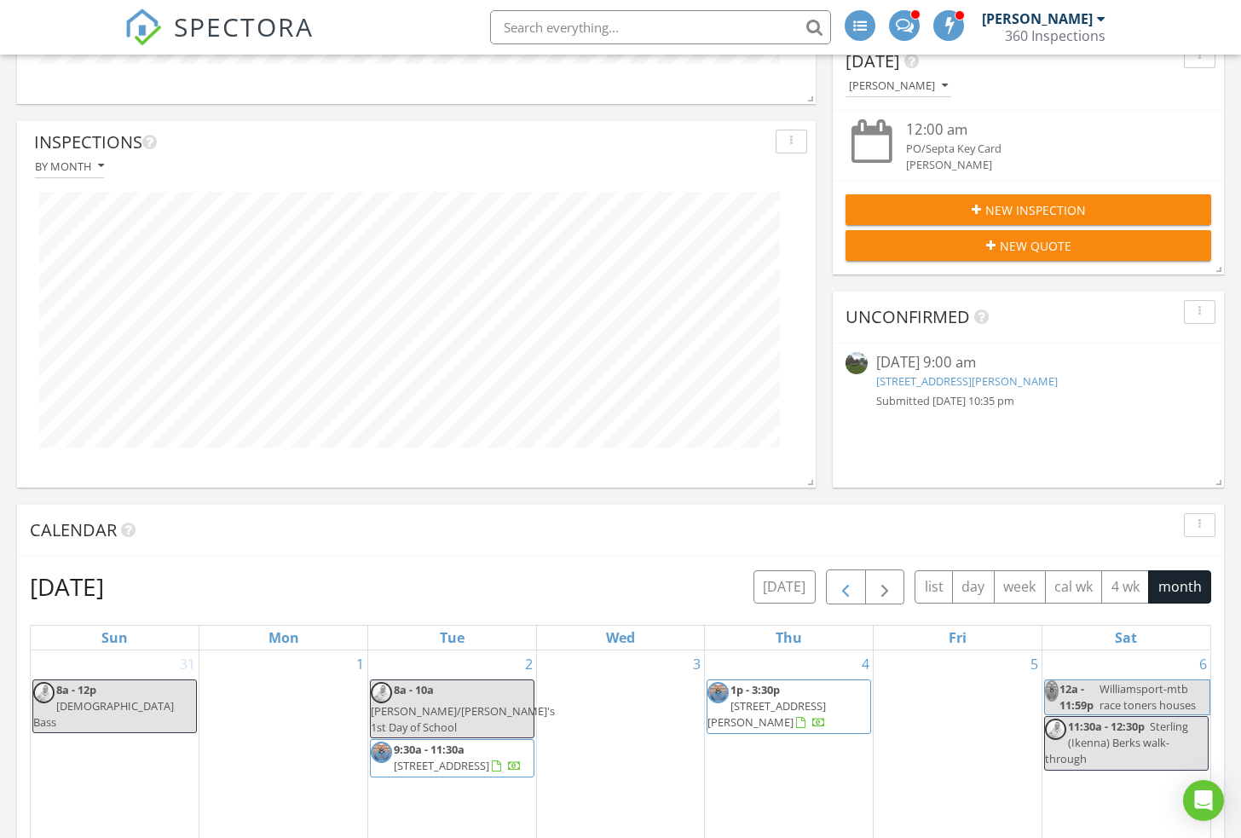
click at [844, 581] on span "button" at bounding box center [845, 587] width 20 height 20
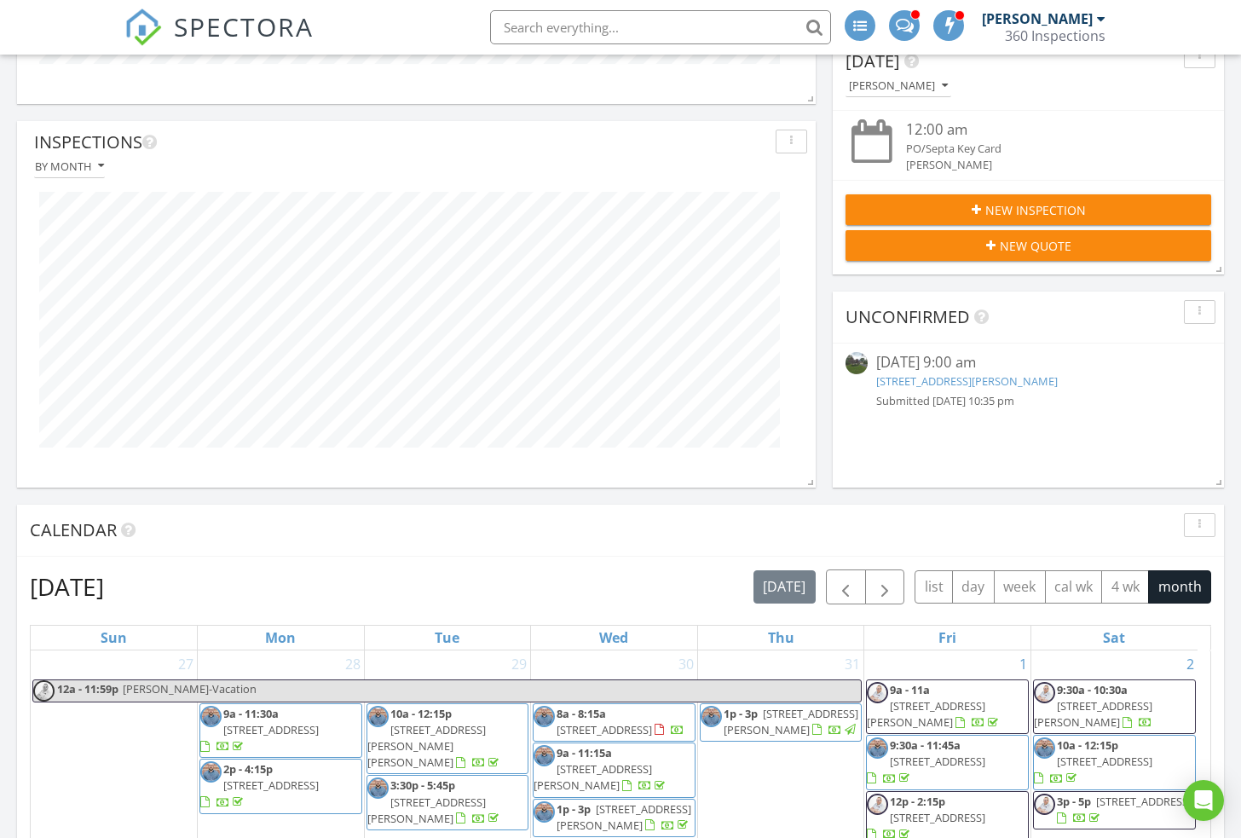
click at [596, 42] on input "text" at bounding box center [660, 27] width 341 height 34
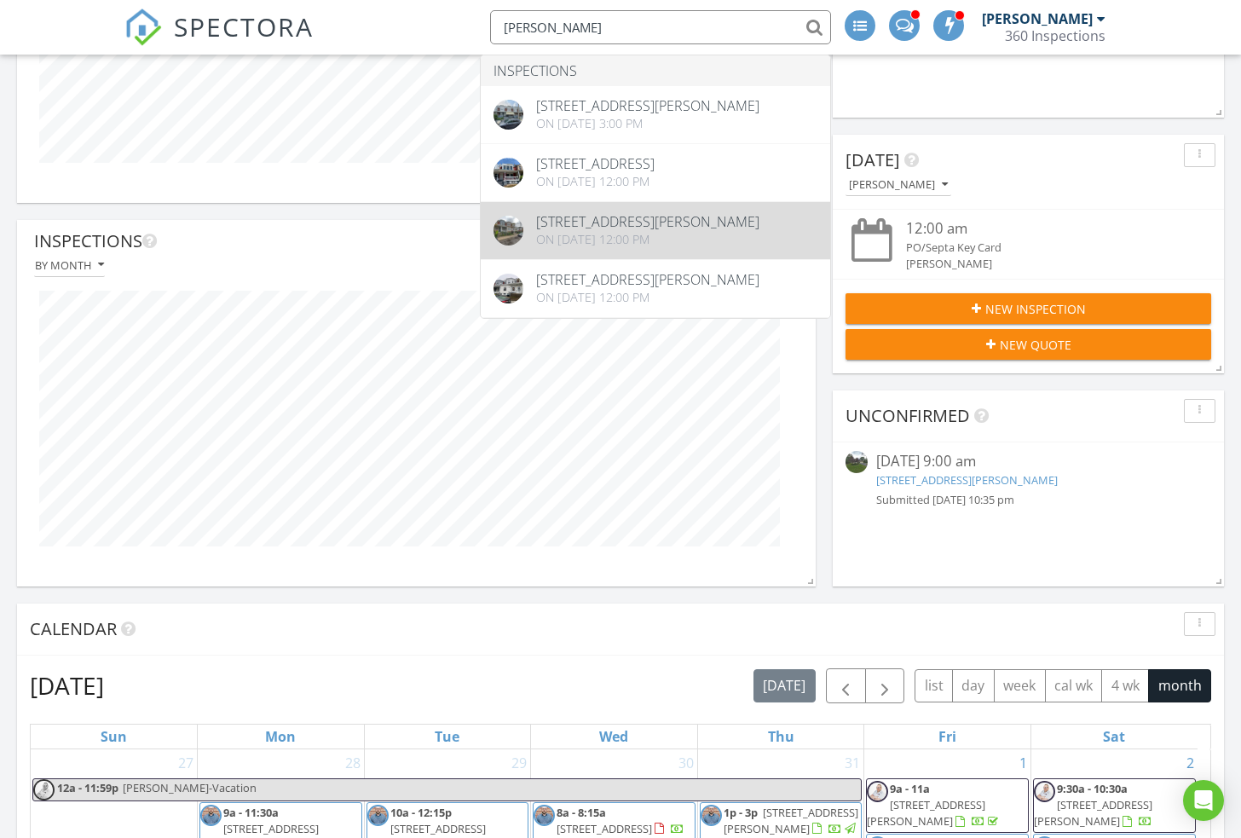
scroll to position [406, 0]
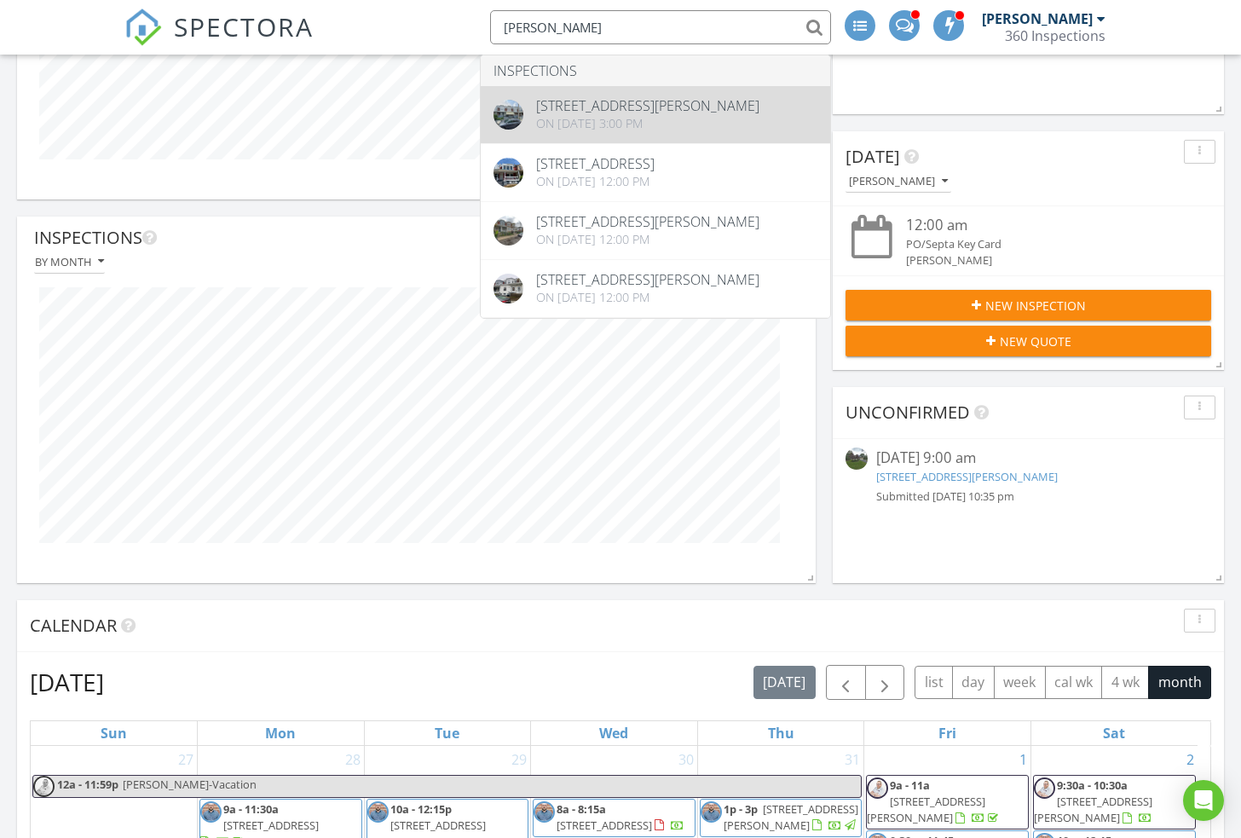
type input "ashera taylor"
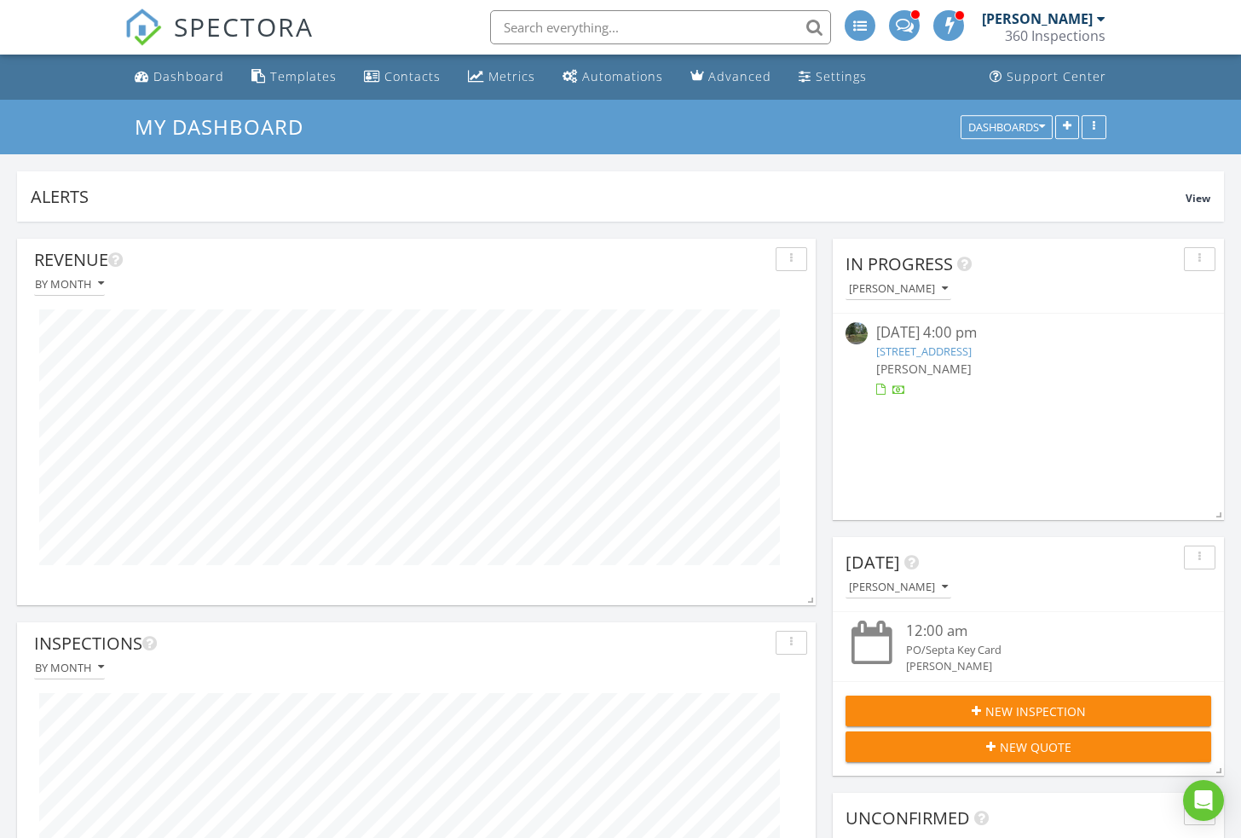
click at [189, 26] on span "SPECTORA" at bounding box center [244, 27] width 140 height 36
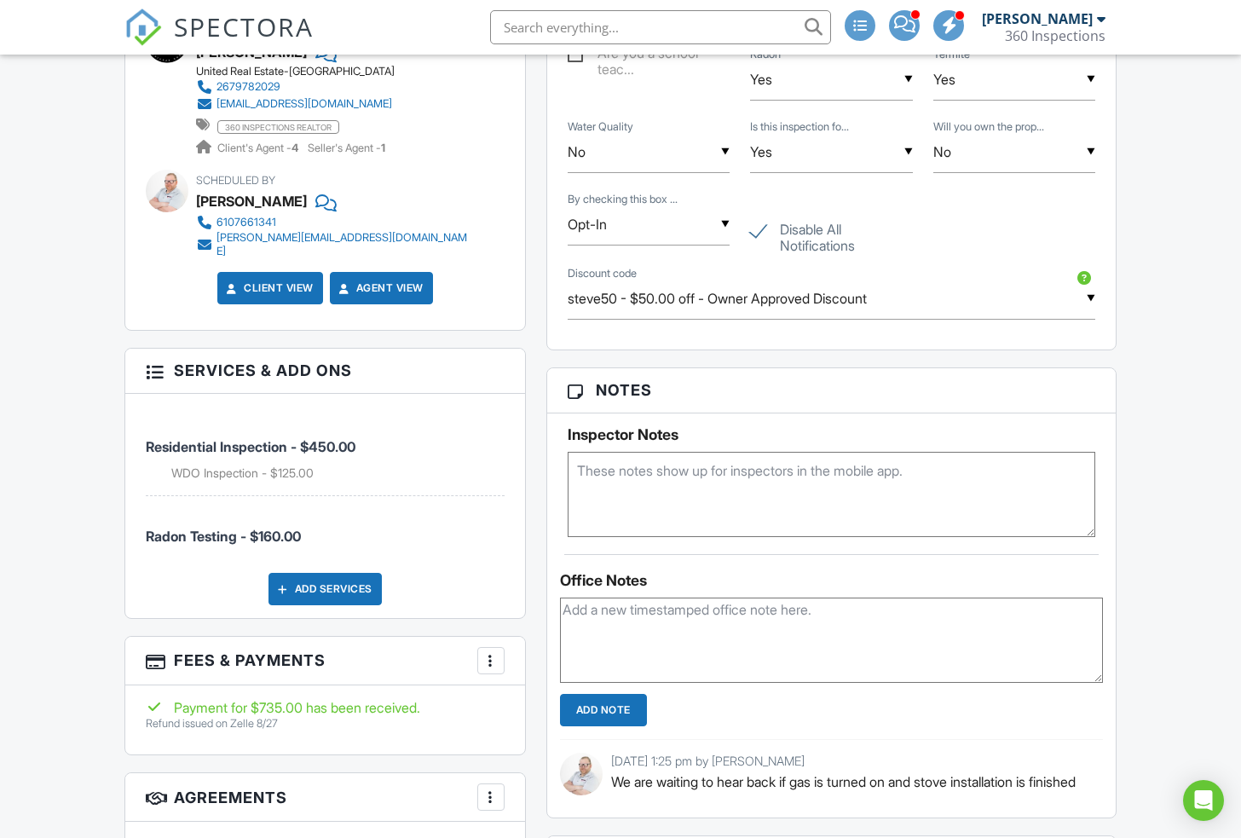
scroll to position [1051, 0]
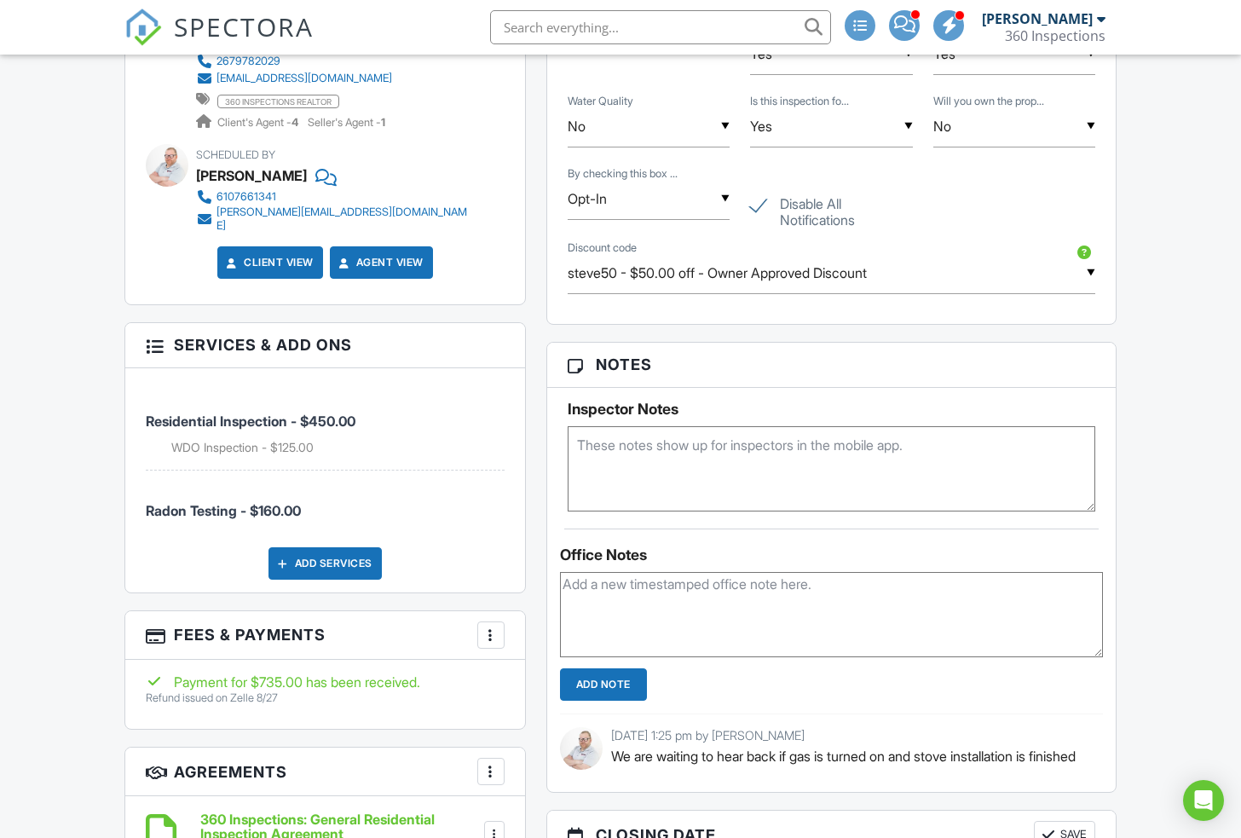
click at [492, 626] on div at bounding box center [490, 634] width 17 height 17
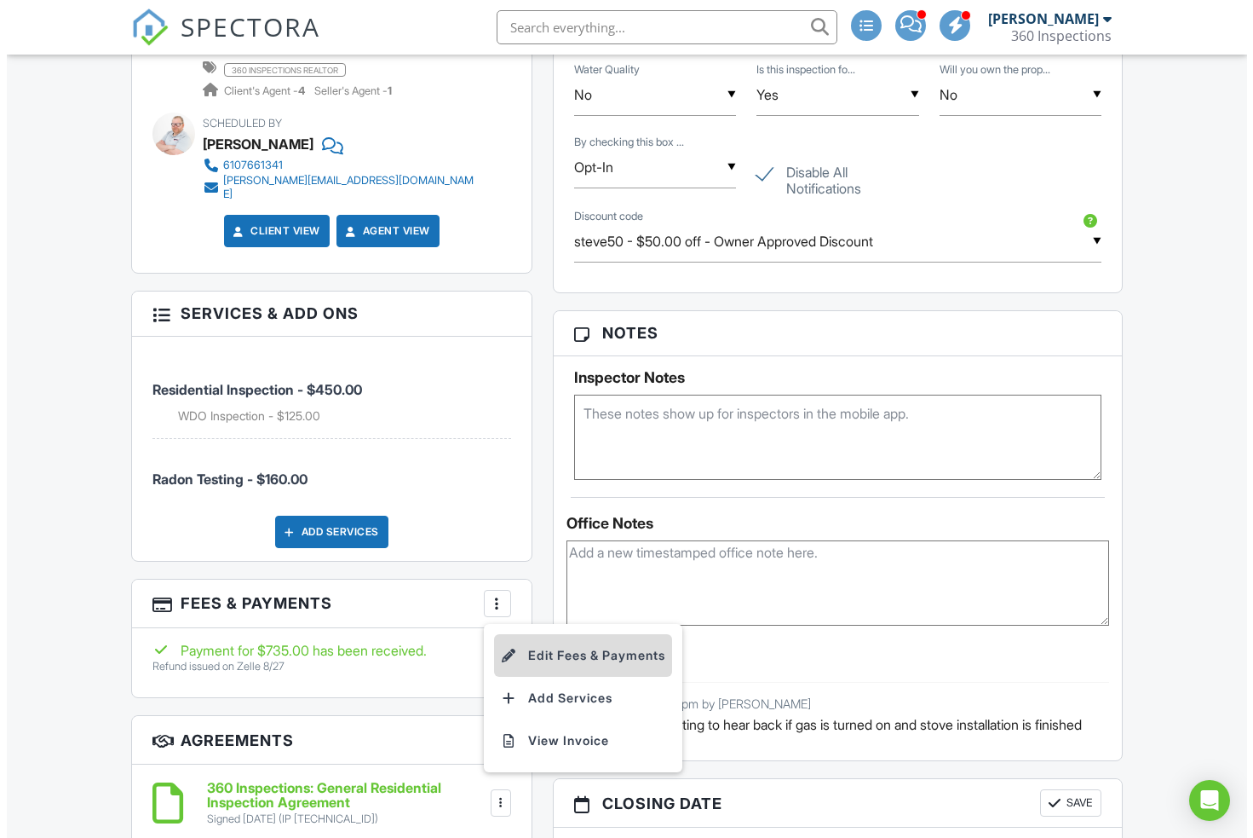
scroll to position [1086, 0]
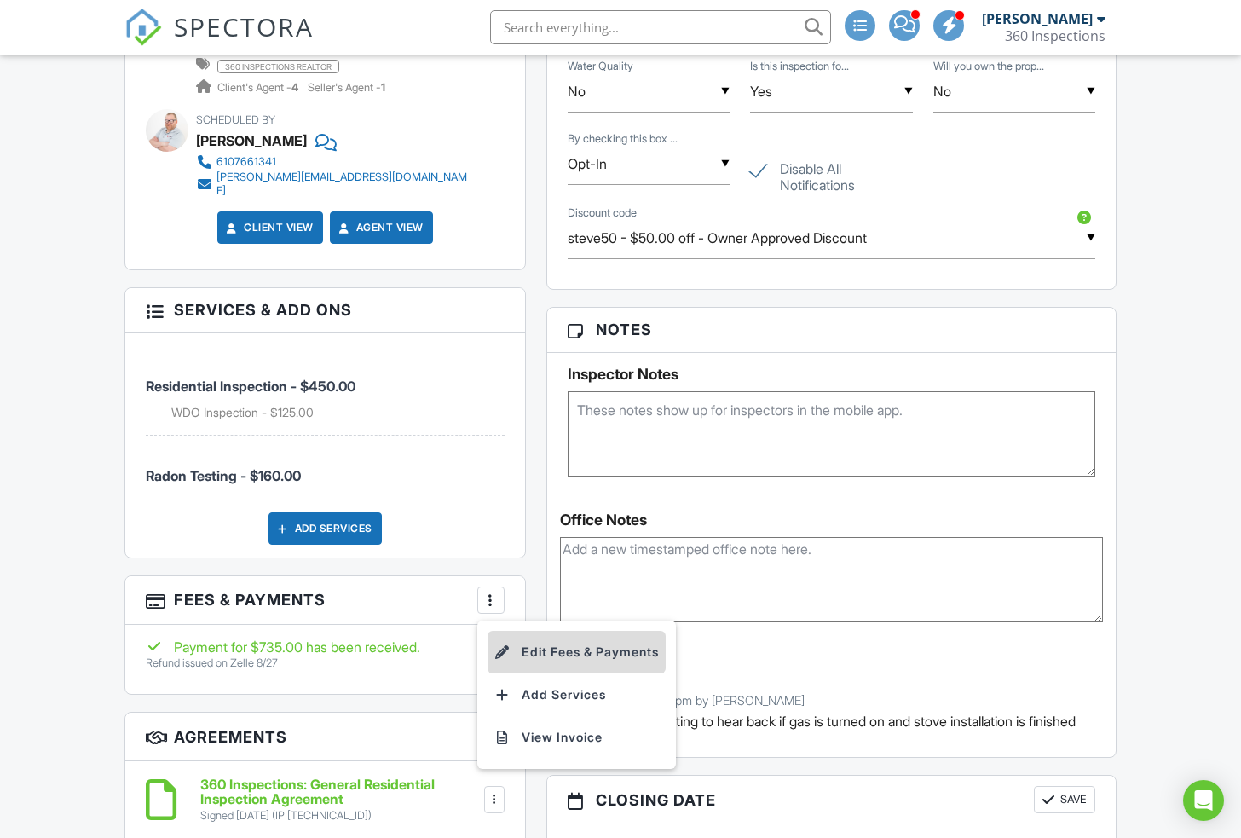
click at [579, 633] on li "Edit Fees & Payments" at bounding box center [576, 652] width 178 height 43
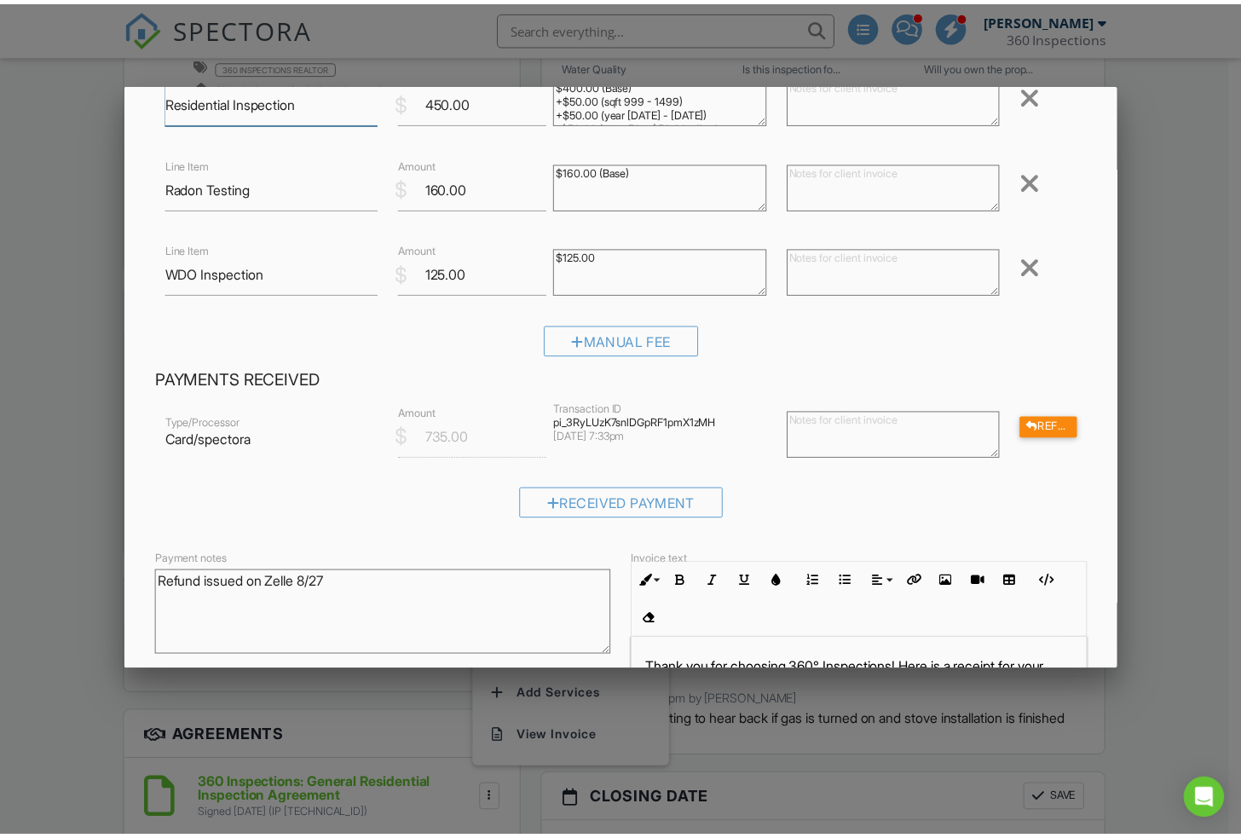
scroll to position [0, 0]
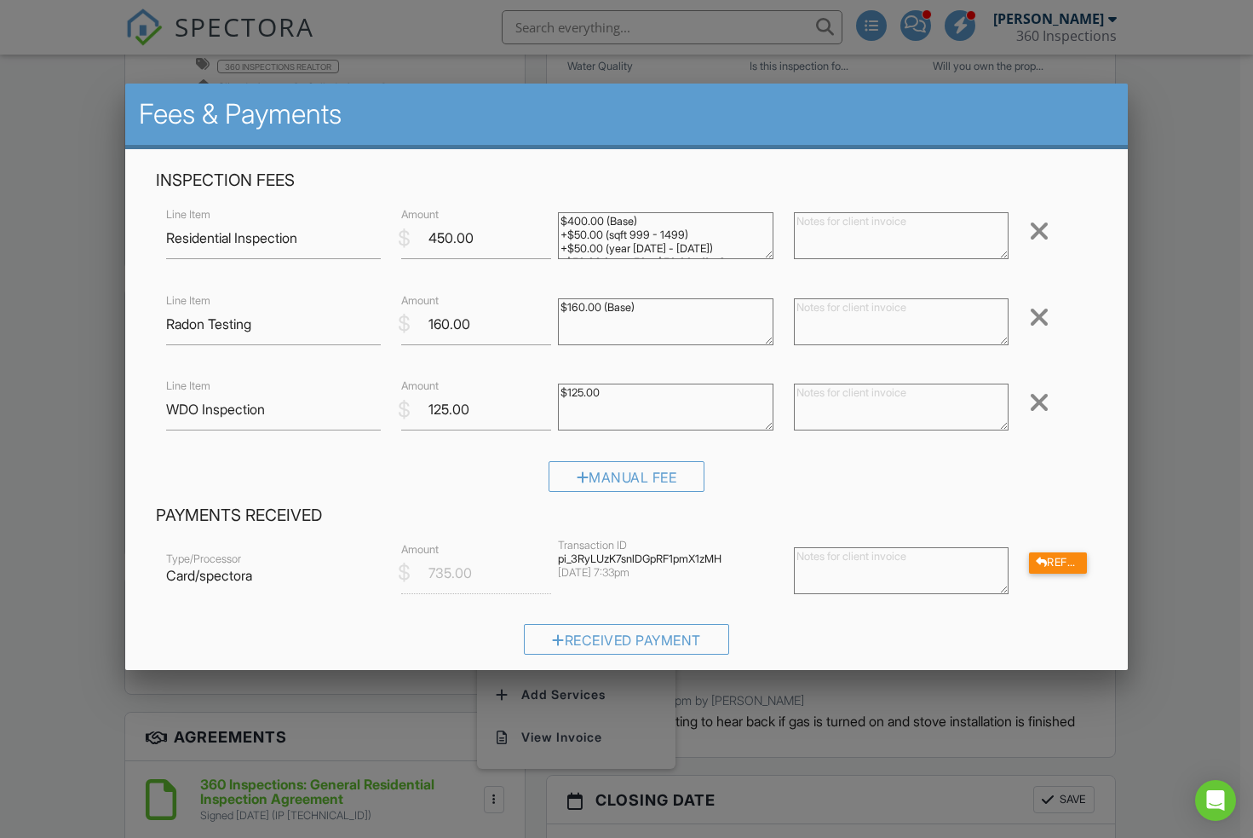
click at [1180, 125] on div at bounding box center [626, 438] width 1253 height 1047
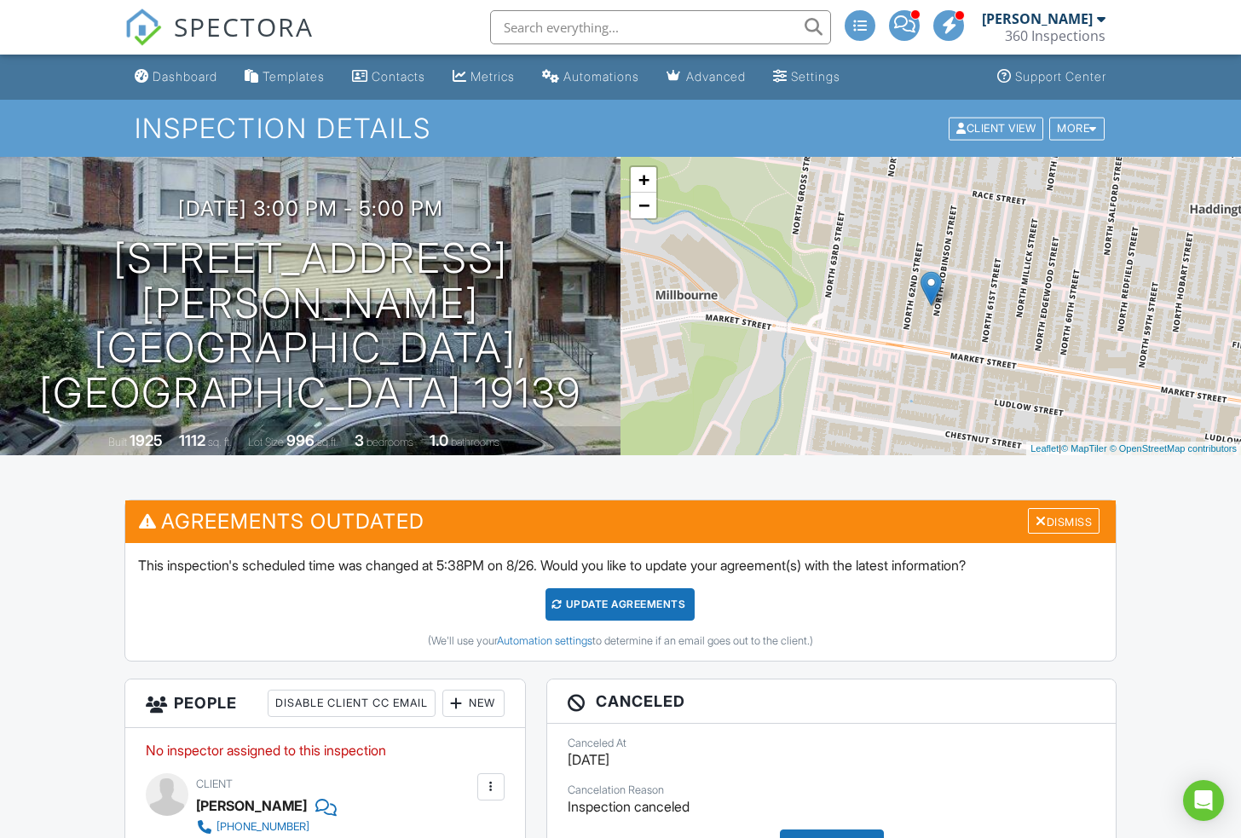
click at [143, 21] on img at bounding box center [142, 27] width 37 height 37
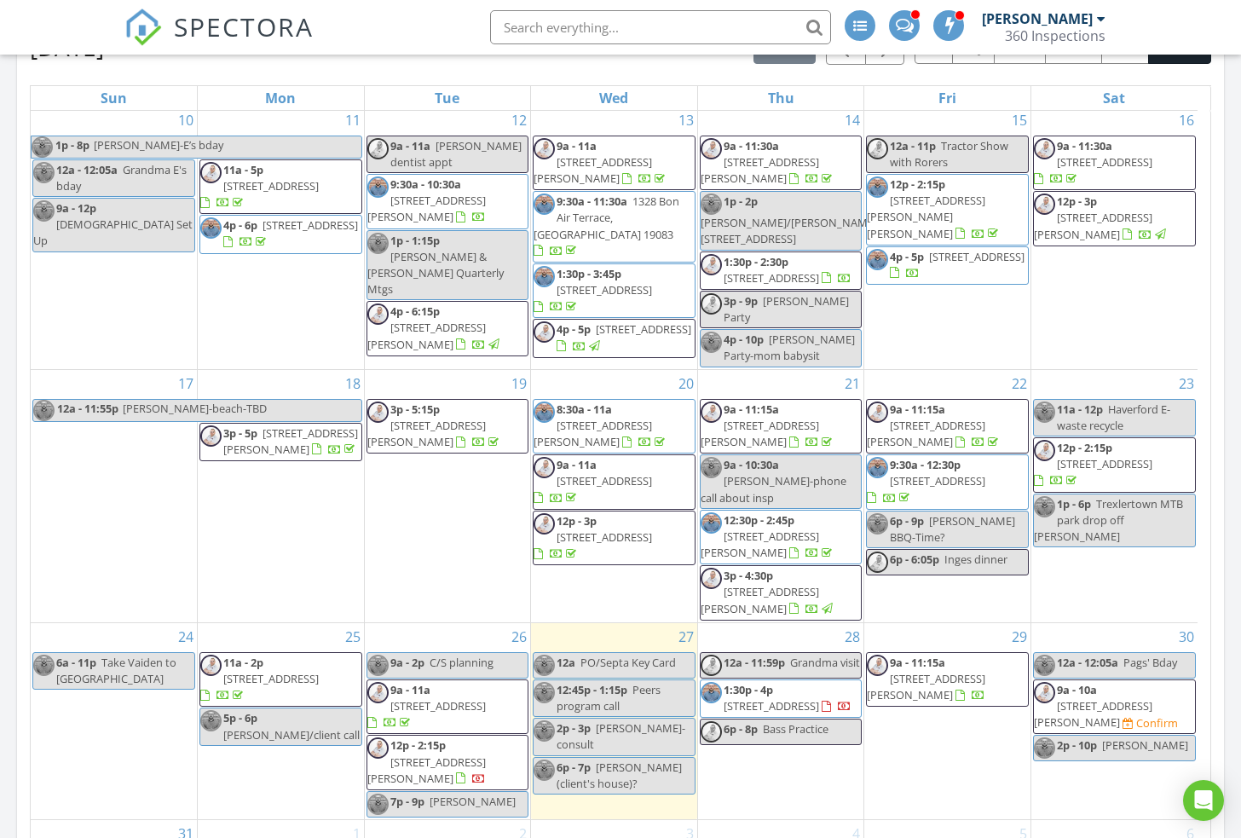
scroll to position [1214, 0]
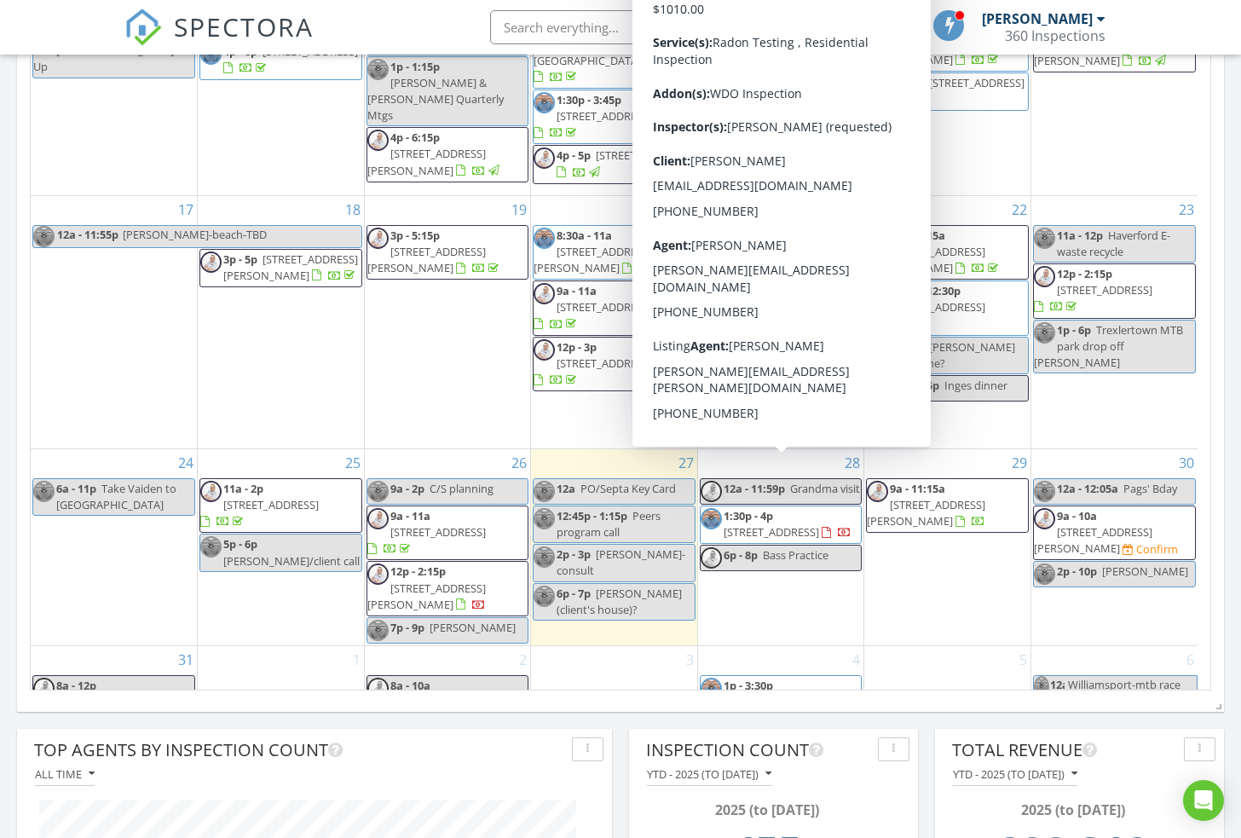
click at [792, 524] on span "[STREET_ADDRESS]" at bounding box center [770, 531] width 95 height 15
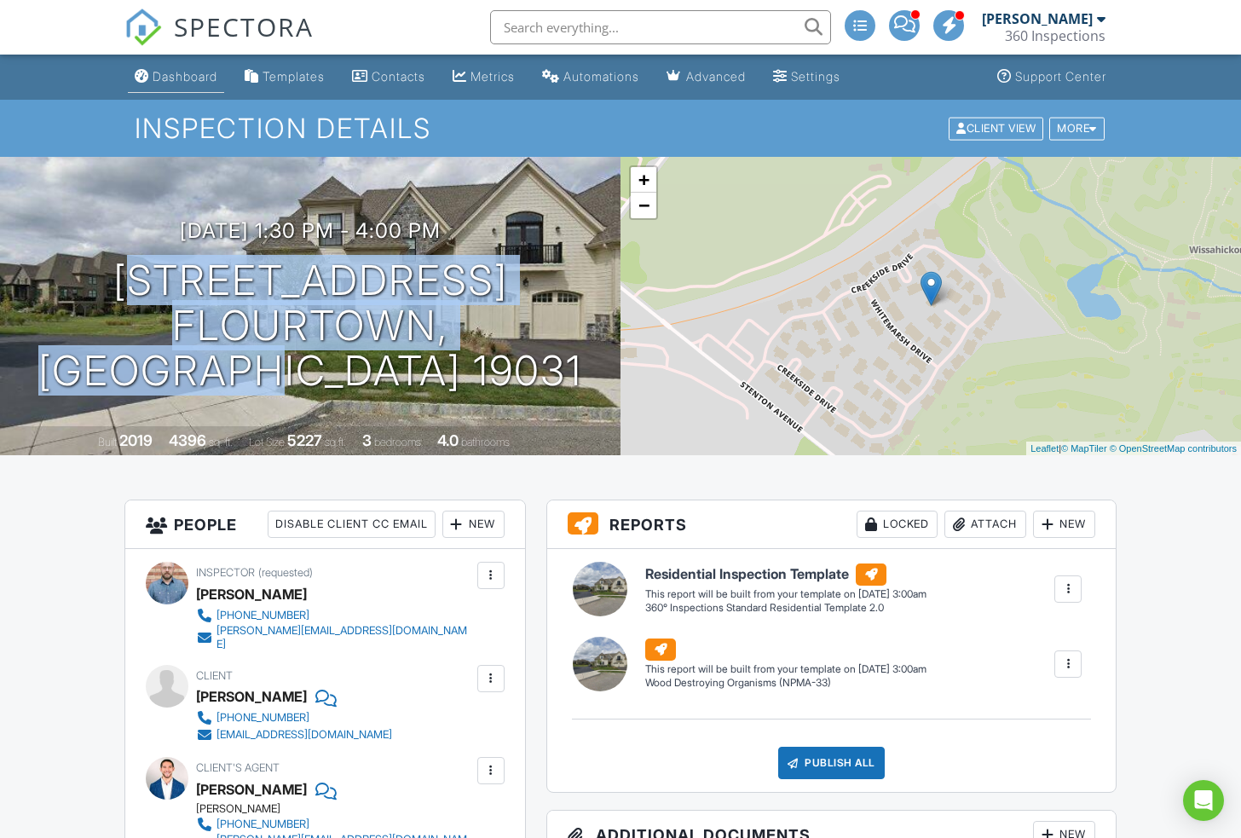
click at [192, 77] on div "Dashboard" at bounding box center [185, 76] width 65 height 14
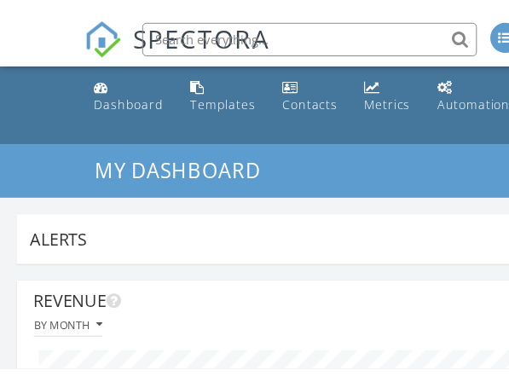
scroll to position [851718, 851594]
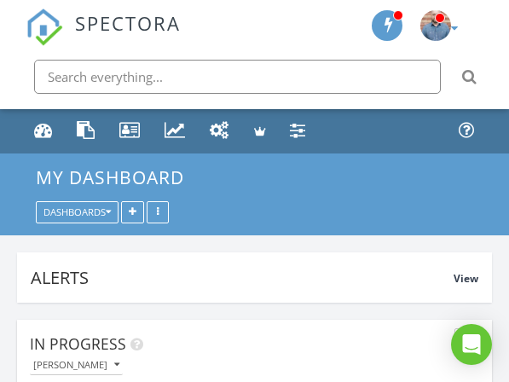
click at [264, 80] on input "text" at bounding box center [237, 77] width 406 height 34
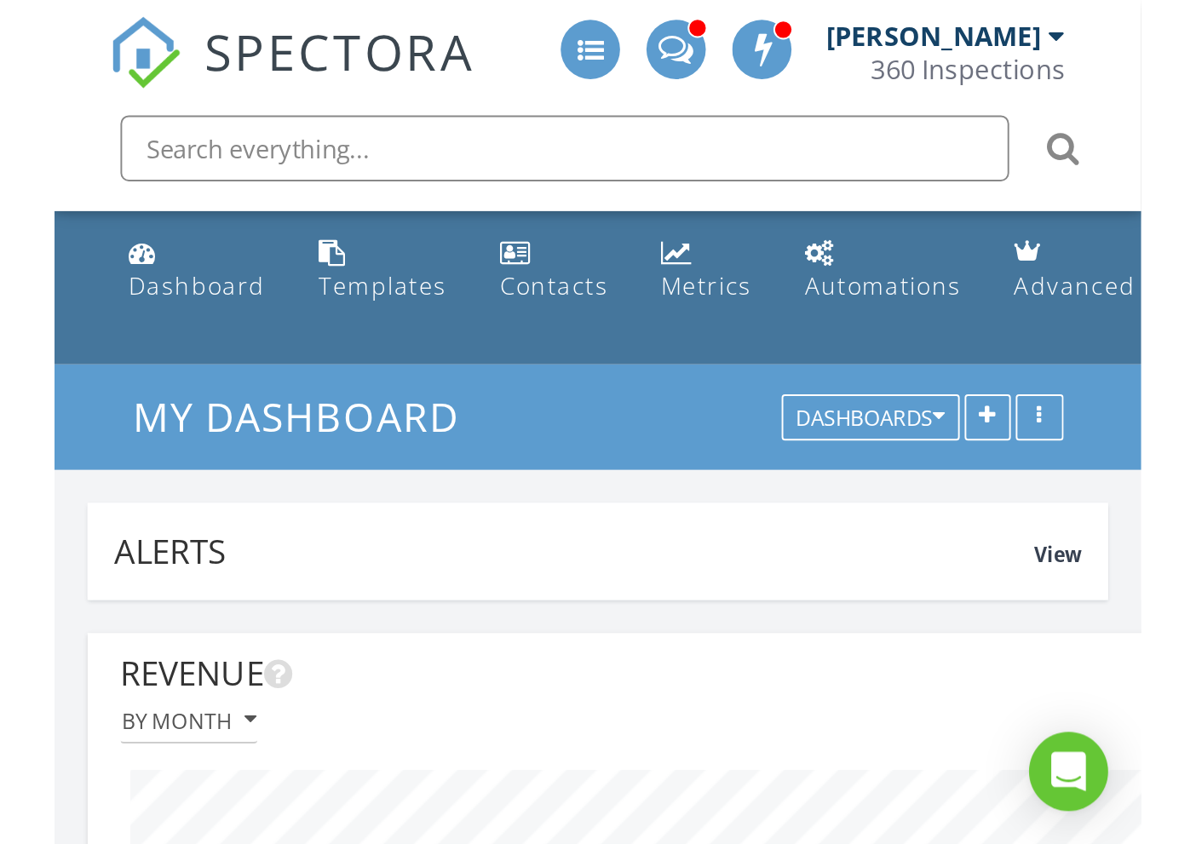
scroll to position [324, 508]
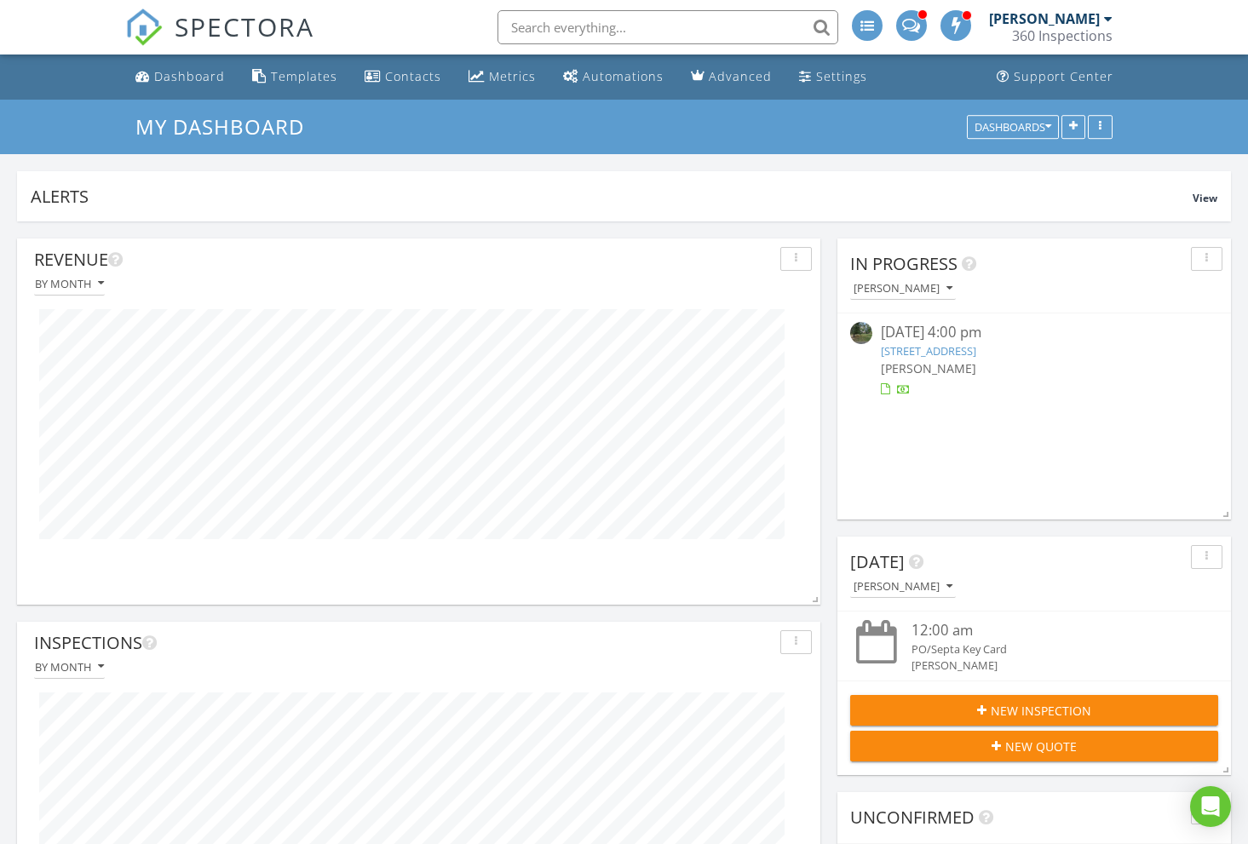
click at [152, 24] on img at bounding box center [143, 27] width 37 height 37
click at [149, 29] on img at bounding box center [143, 27] width 37 height 37
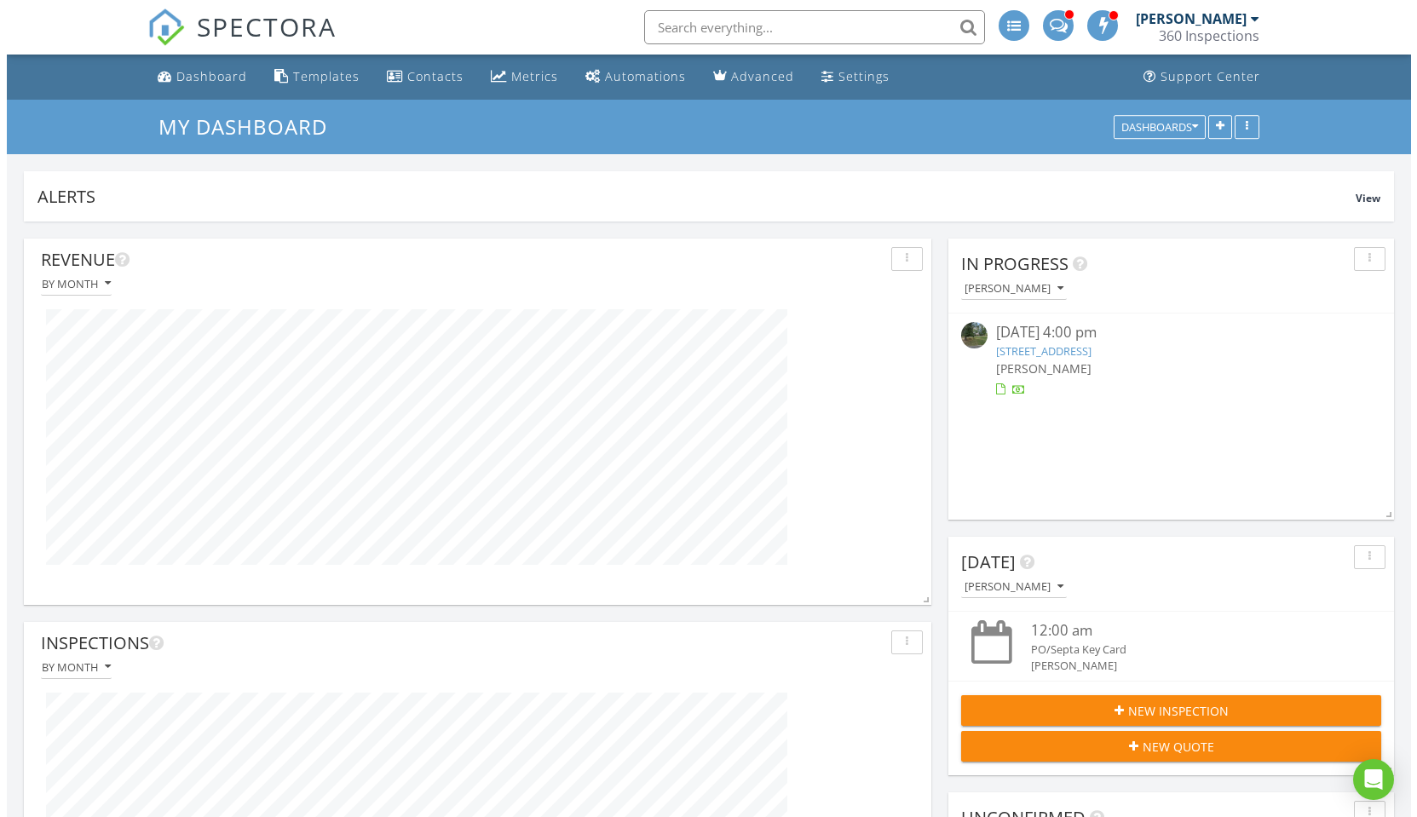
scroll to position [366, 907]
